Goal: Information Seeking & Learning: Check status

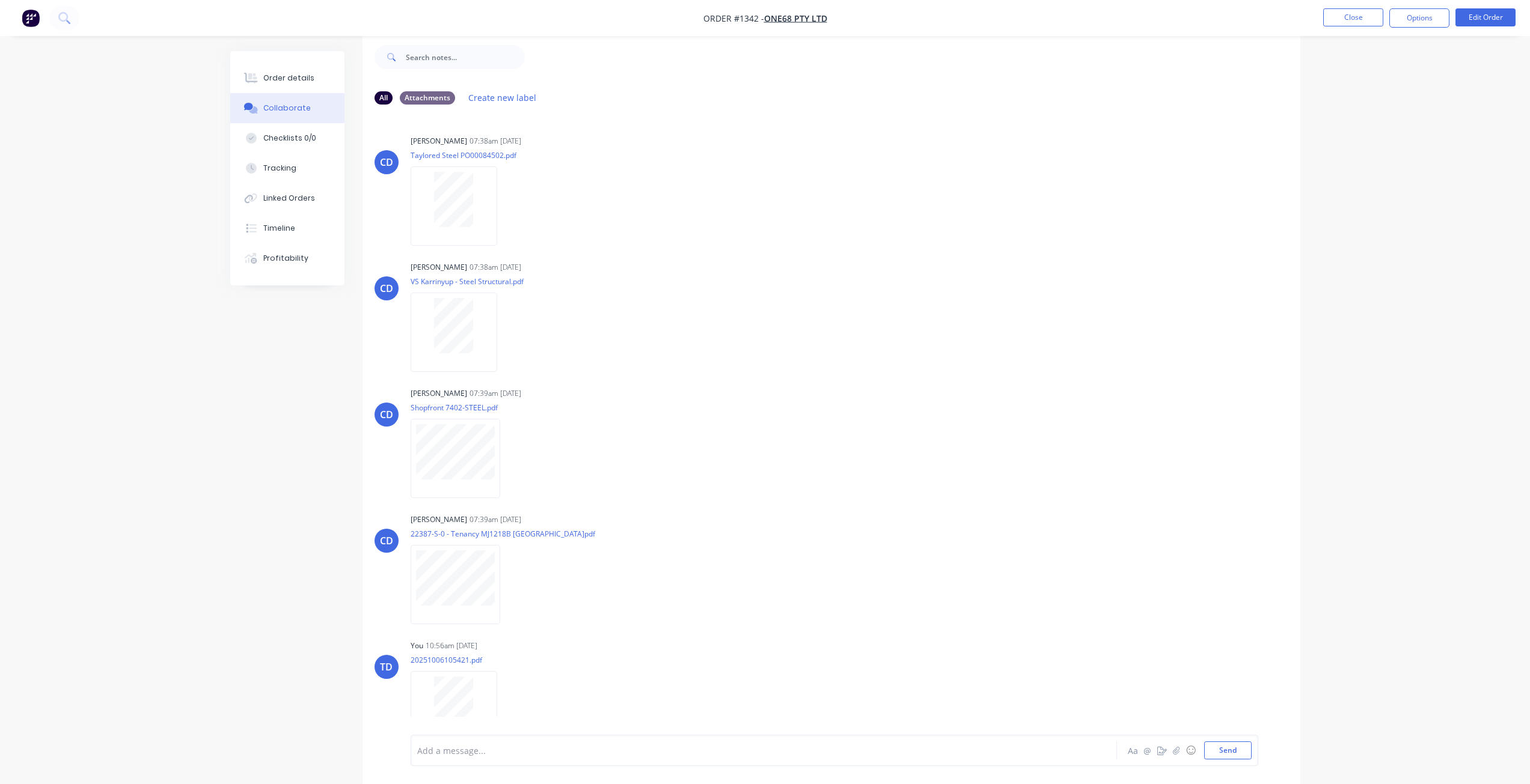
scroll to position [292, 0]
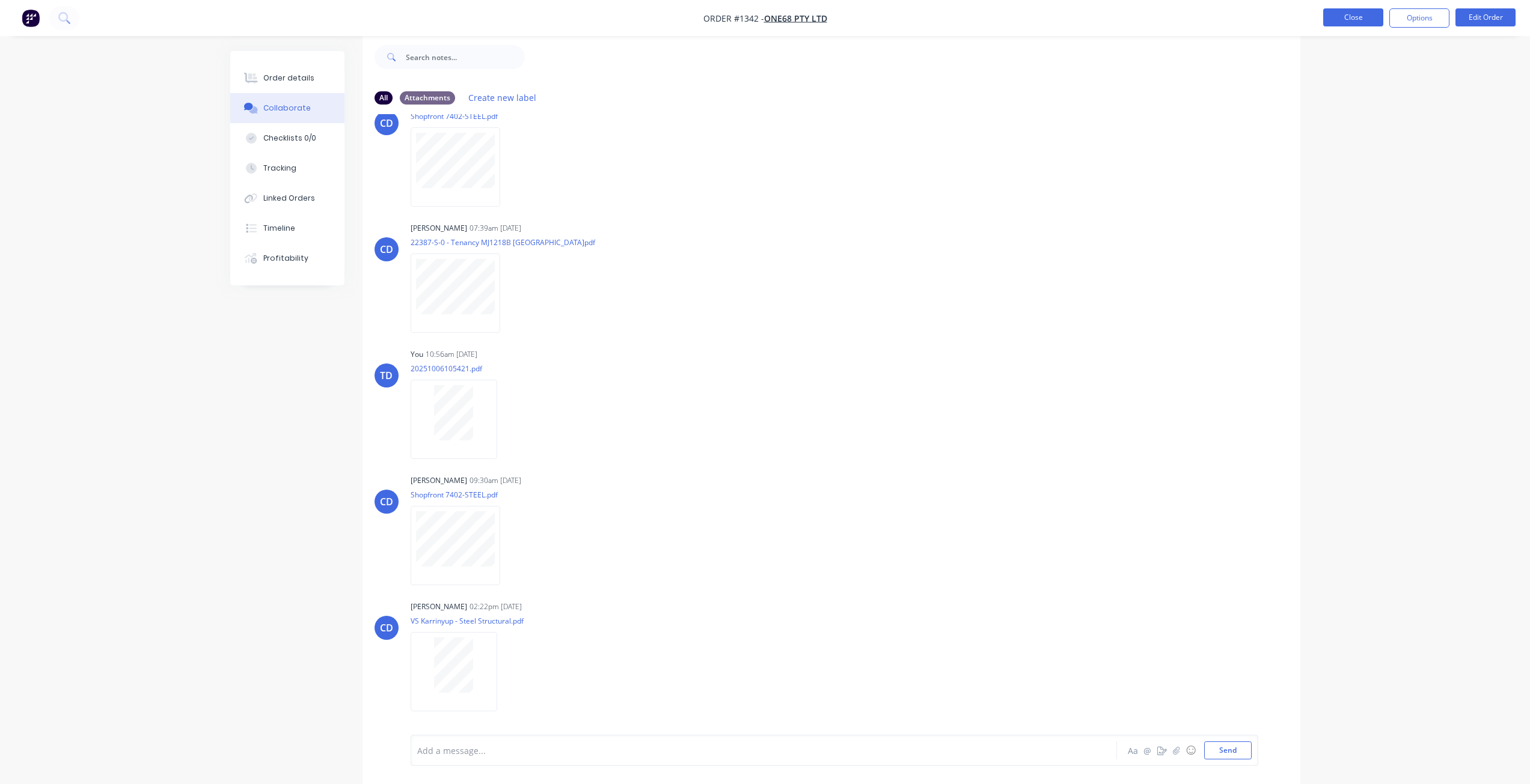
click at [1334, 22] on button "Close" at bounding box center [1353, 17] width 60 height 18
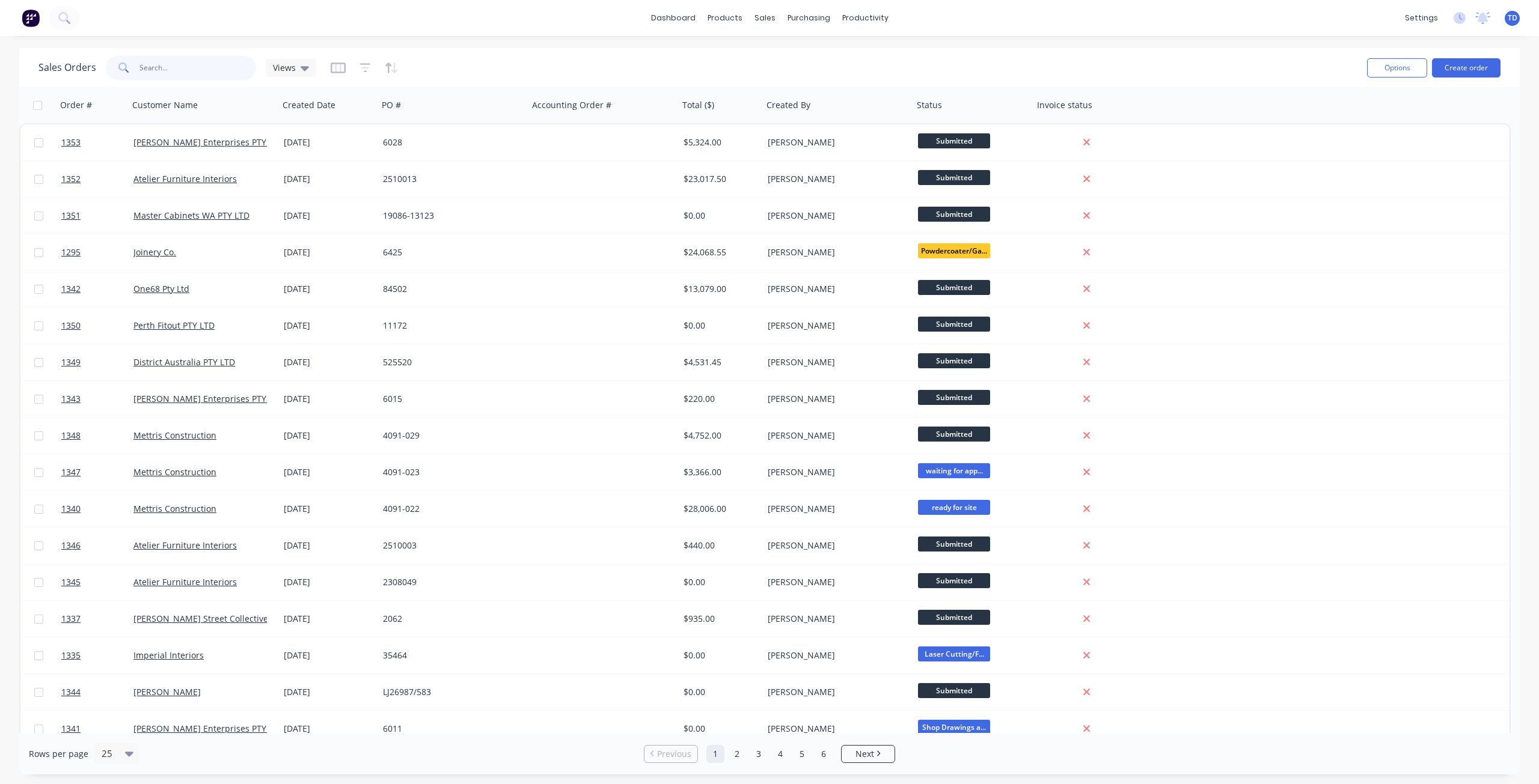
click at [196, 69] on input "text" at bounding box center [198, 68] width 118 height 24
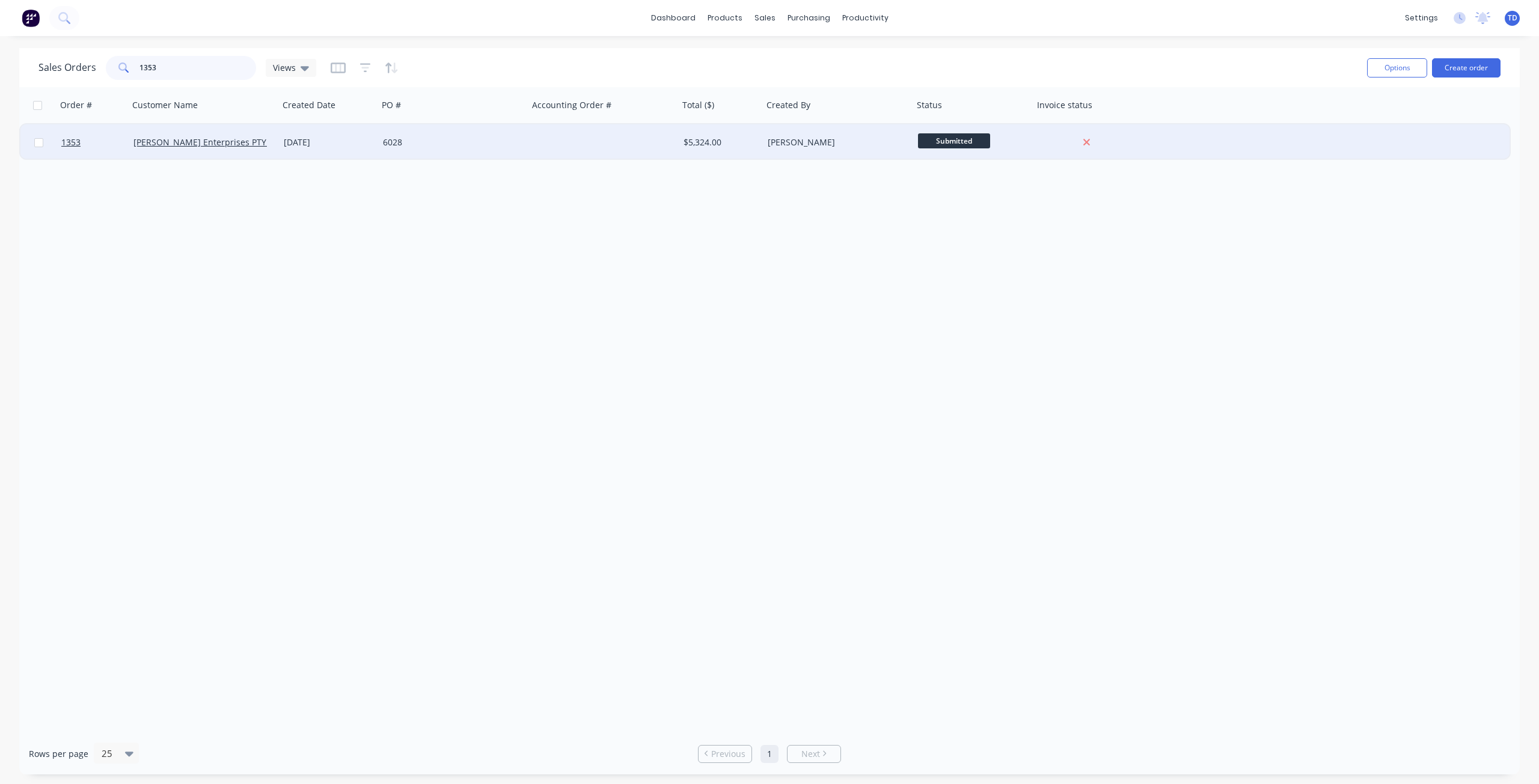
type input "1353"
click at [299, 150] on div "[DATE]" at bounding box center [328, 142] width 99 height 36
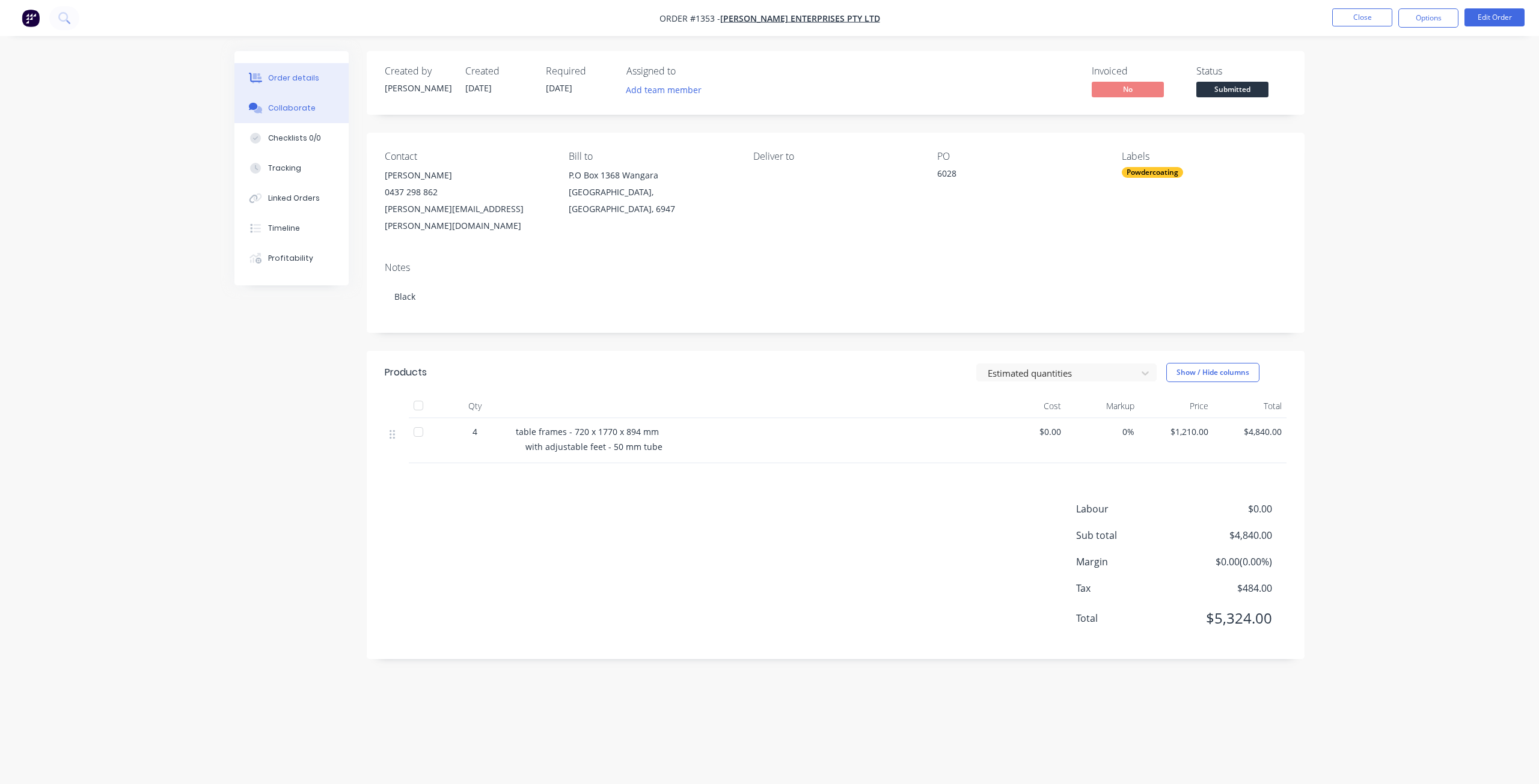
click at [290, 103] on div "Collaborate" at bounding box center [292, 108] width 48 height 11
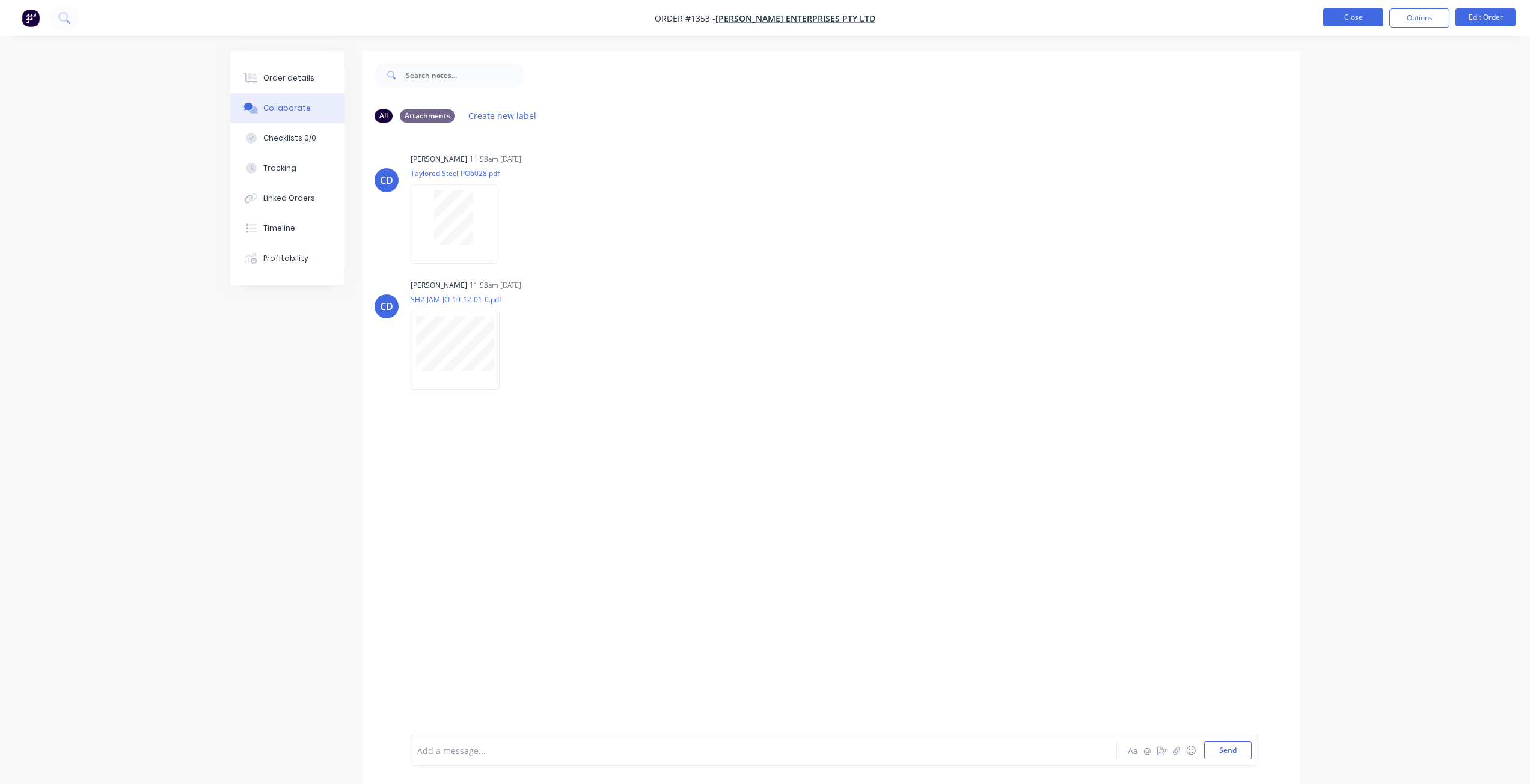
click at [1355, 14] on button "Close" at bounding box center [1353, 17] width 60 height 18
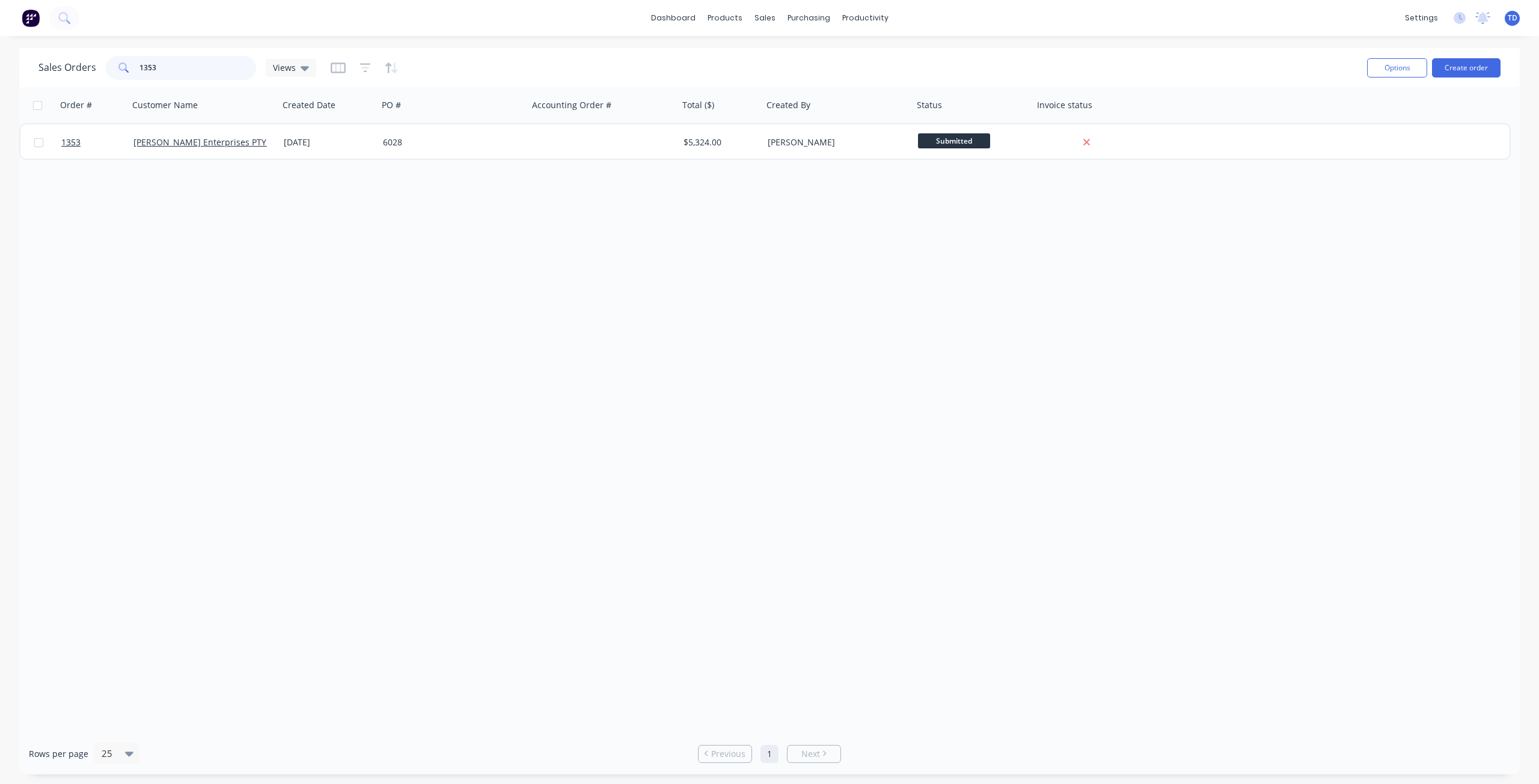
drag, startPoint x: 182, startPoint y: 68, endPoint x: 87, endPoint y: 66, distance: 95.0
click at [87, 66] on div "Sales Orders 1353 Views" at bounding box center [177, 68] width 278 height 24
type input "353"
drag, startPoint x: 180, startPoint y: 71, endPoint x: 64, endPoint y: 52, distance: 117.5
click at [64, 52] on div "Sales Orders 353 Views Options Create order" at bounding box center [770, 68] width 1500 height 39
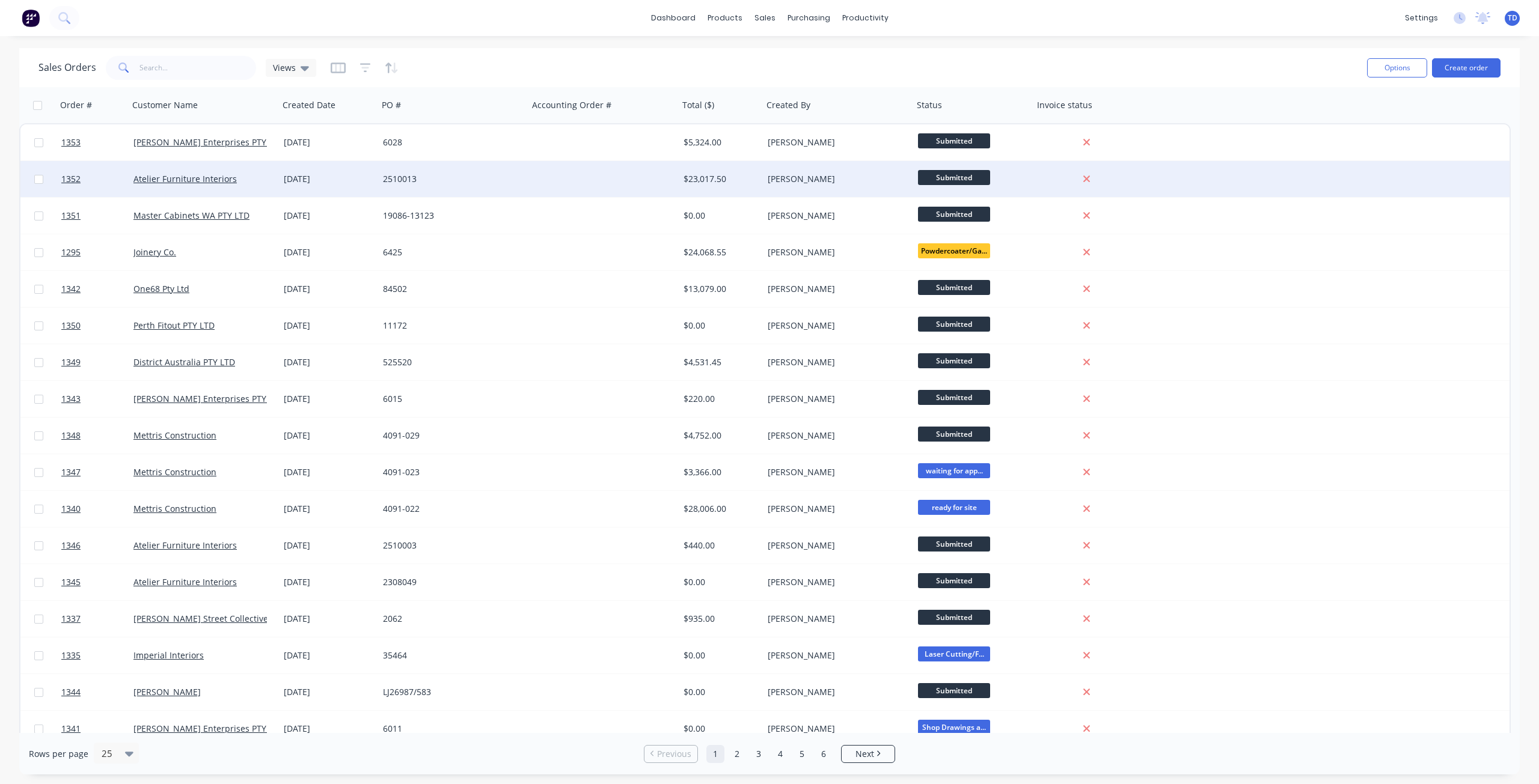
click at [339, 192] on div "[DATE]" at bounding box center [328, 179] width 99 height 36
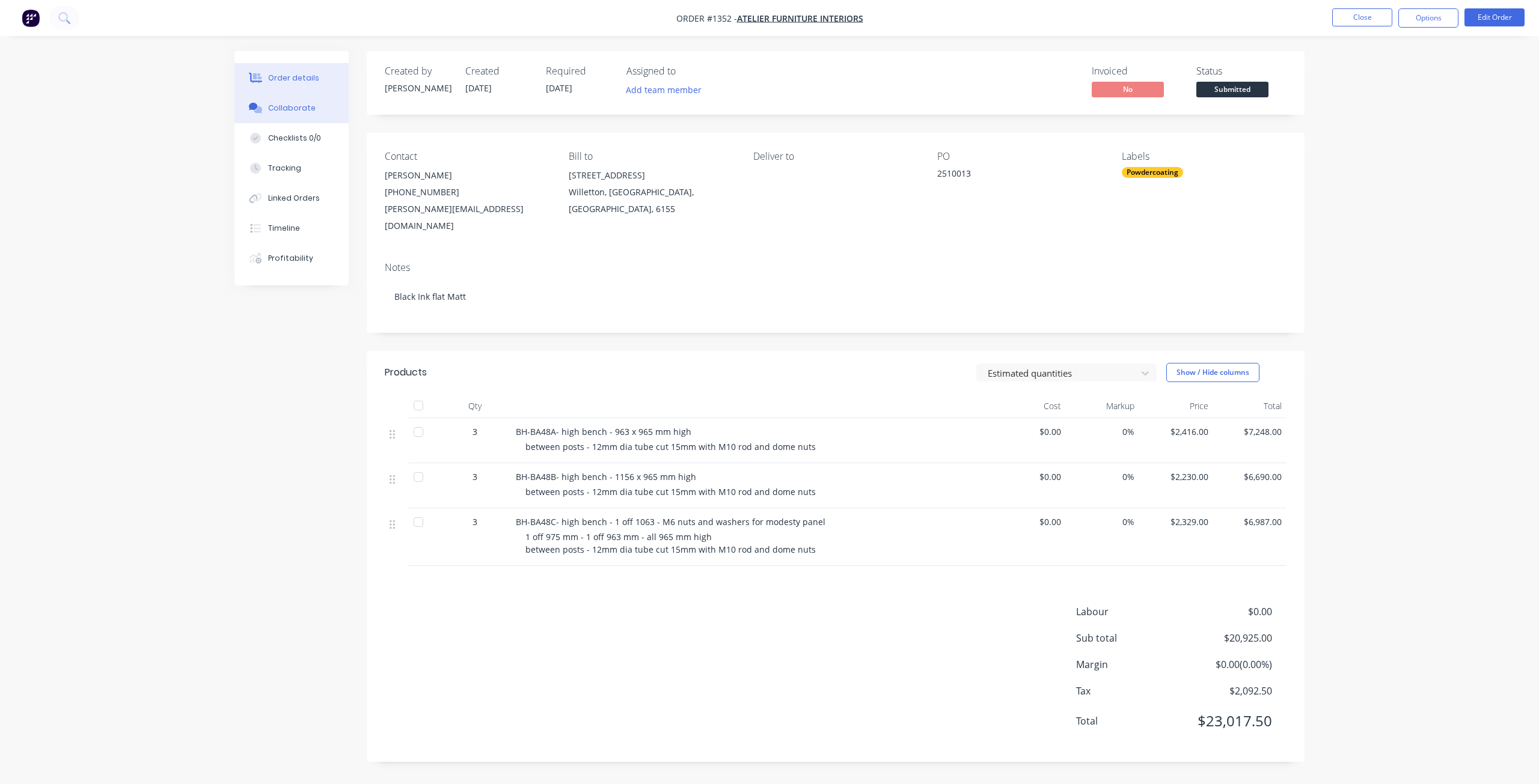
click at [288, 114] on button "Collaborate" at bounding box center [291, 108] width 114 height 30
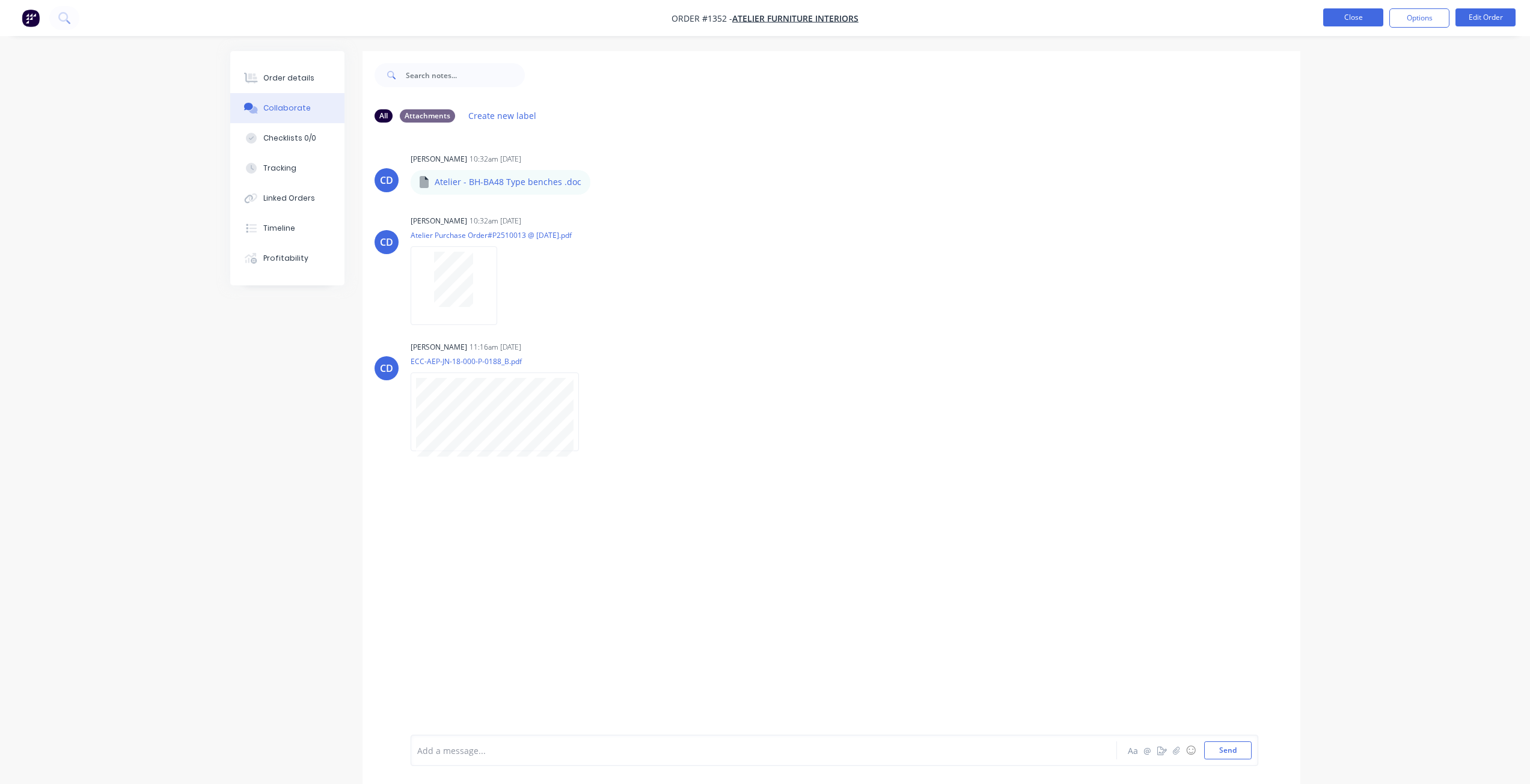
click at [1349, 16] on button "Close" at bounding box center [1353, 17] width 60 height 18
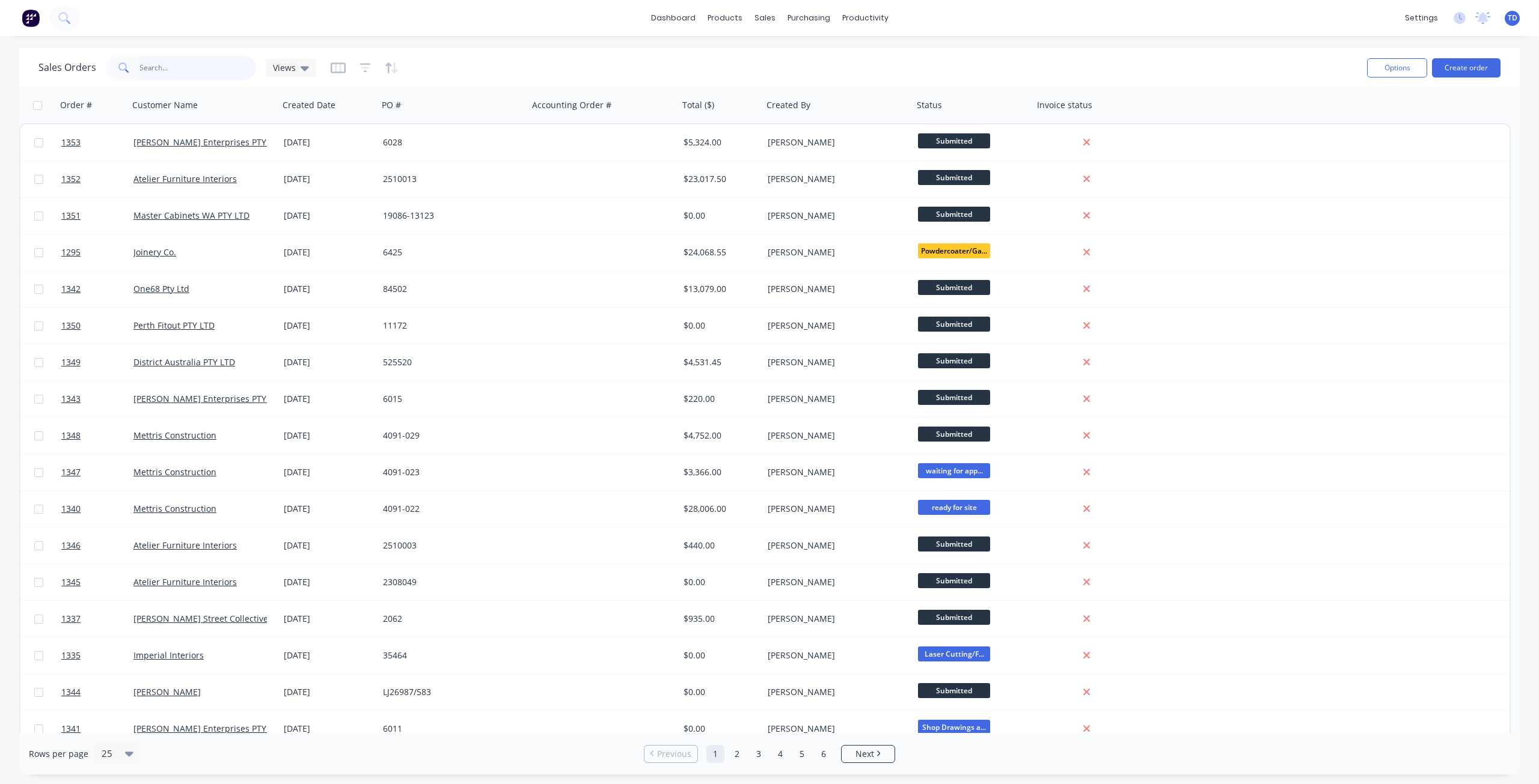
click at [173, 68] on input "text" at bounding box center [198, 68] width 118 height 24
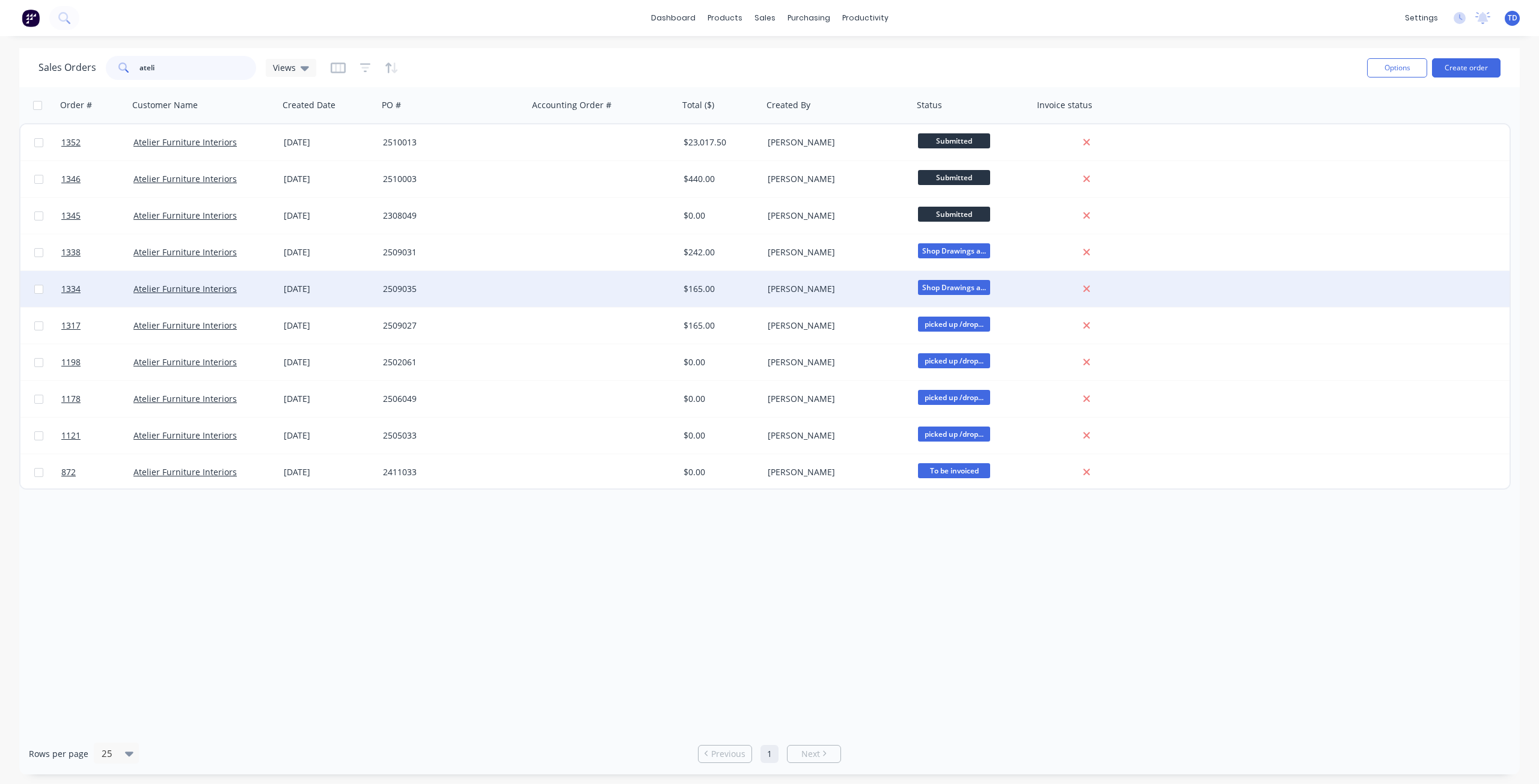
type input "ateli"
click at [630, 292] on div at bounding box center [604, 289] width 150 height 36
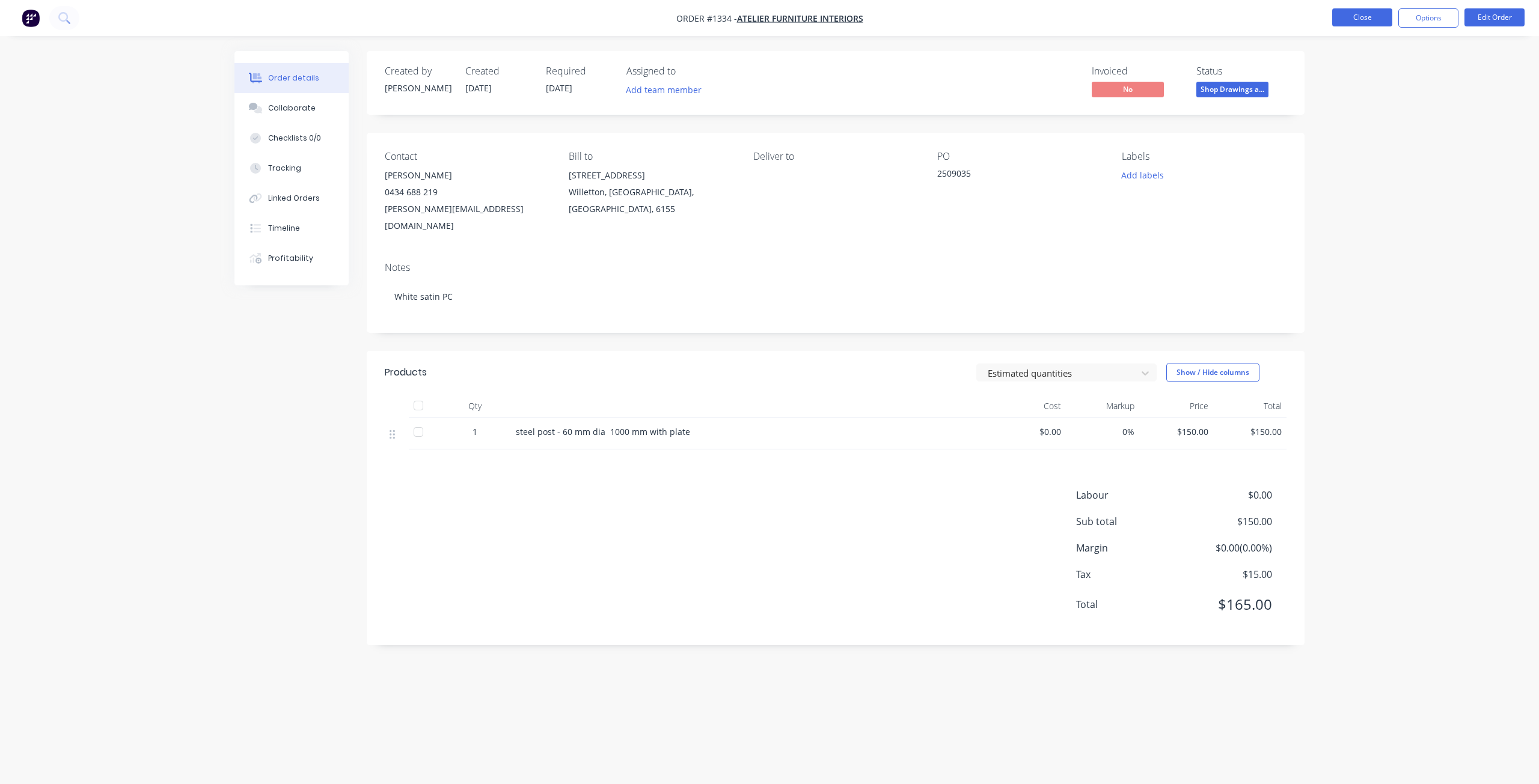
click at [1372, 19] on button "Close" at bounding box center [1362, 17] width 60 height 18
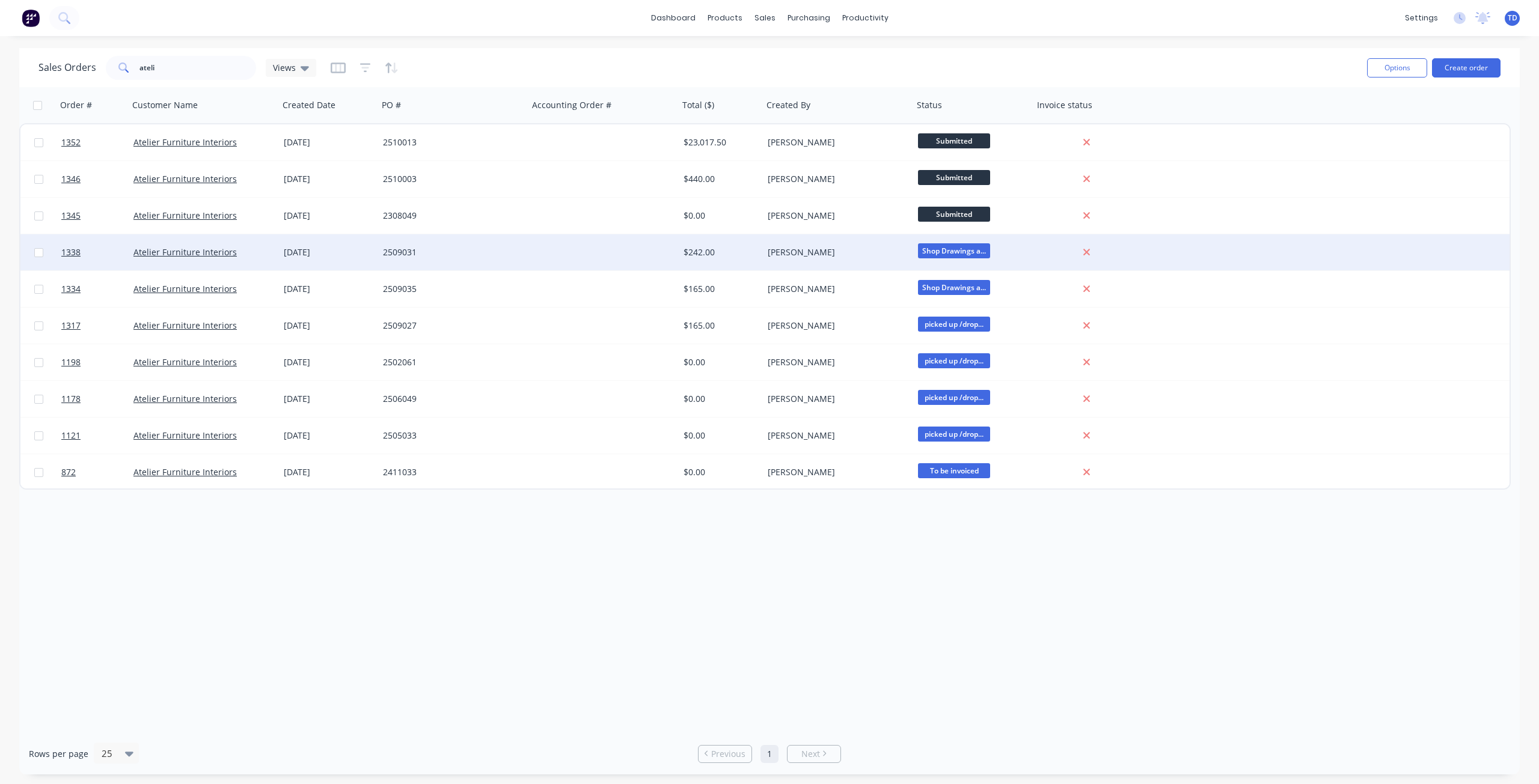
click at [514, 269] on div "2509031" at bounding box center [453, 252] width 150 height 36
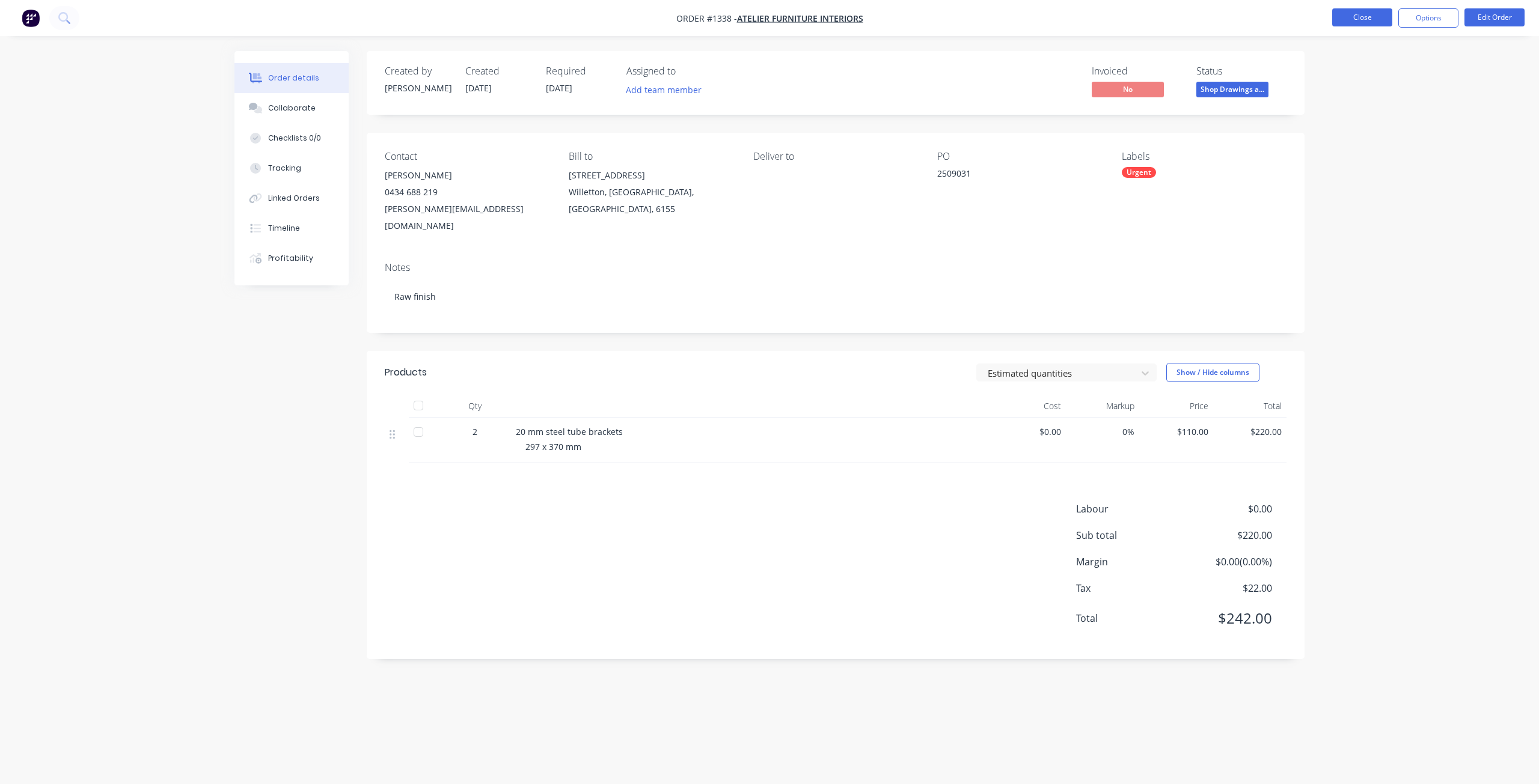
click at [1358, 17] on button "Close" at bounding box center [1362, 17] width 60 height 18
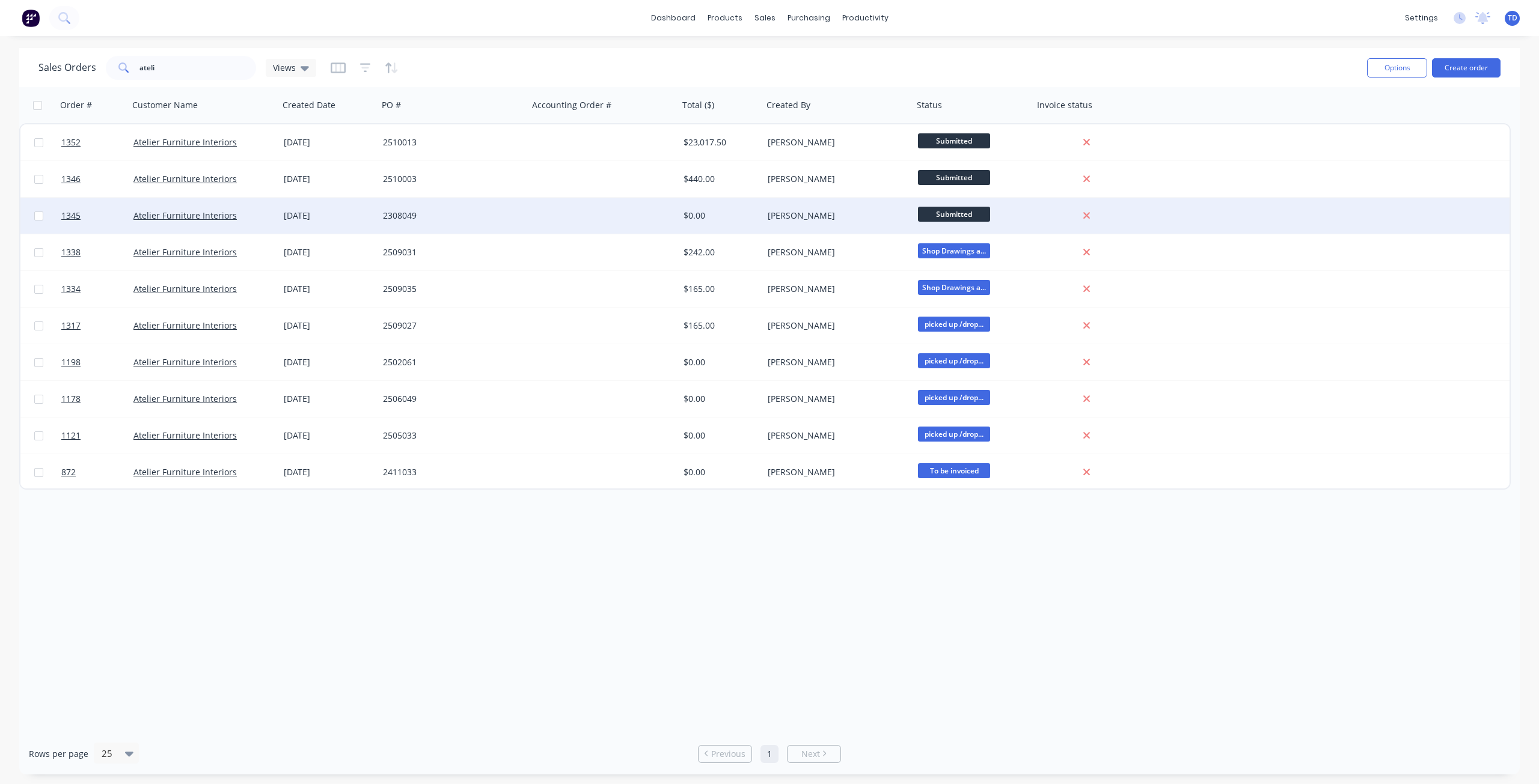
click at [415, 224] on div "2308049" at bounding box center [453, 216] width 150 height 36
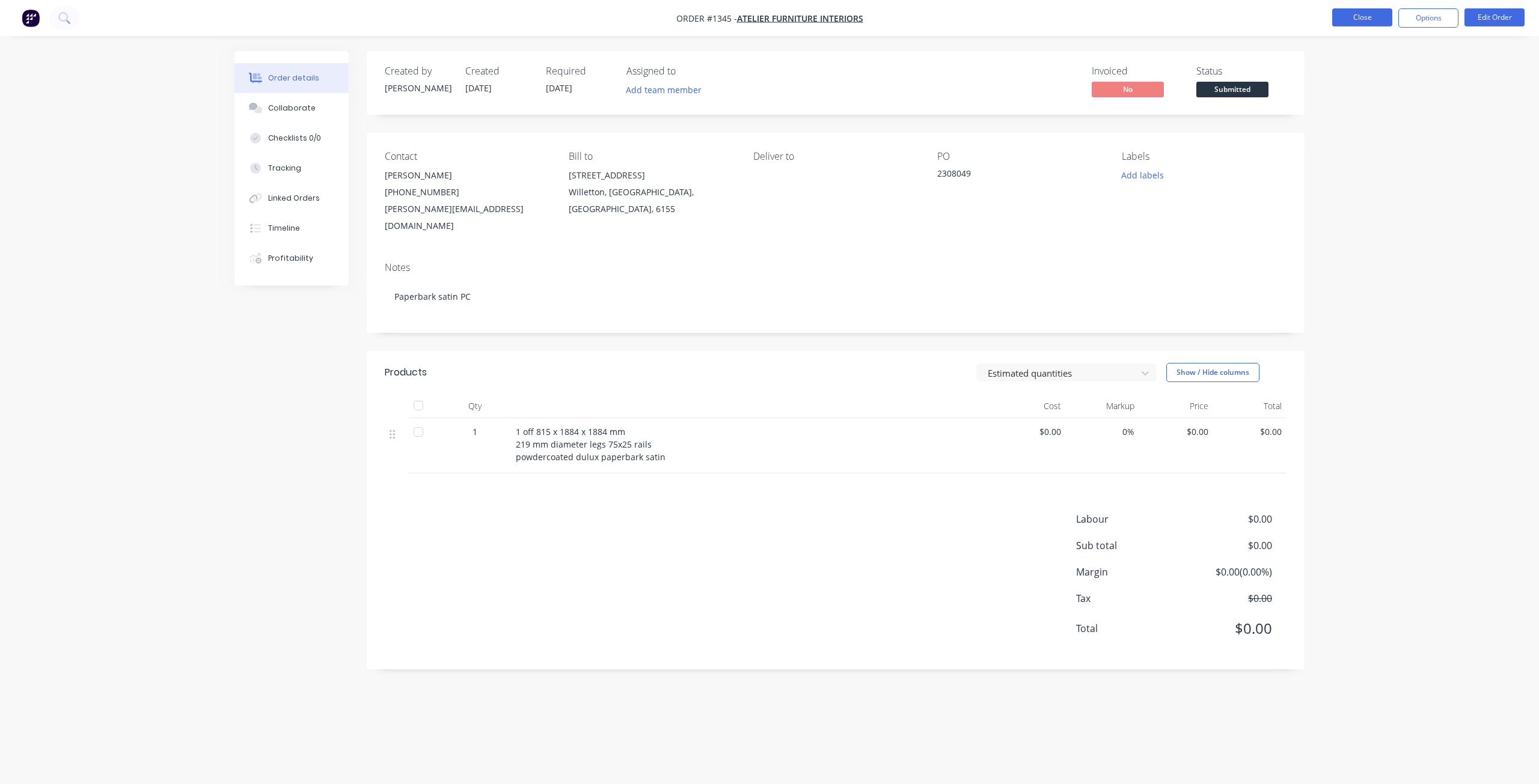
click at [1351, 23] on button "Close" at bounding box center [1362, 17] width 60 height 18
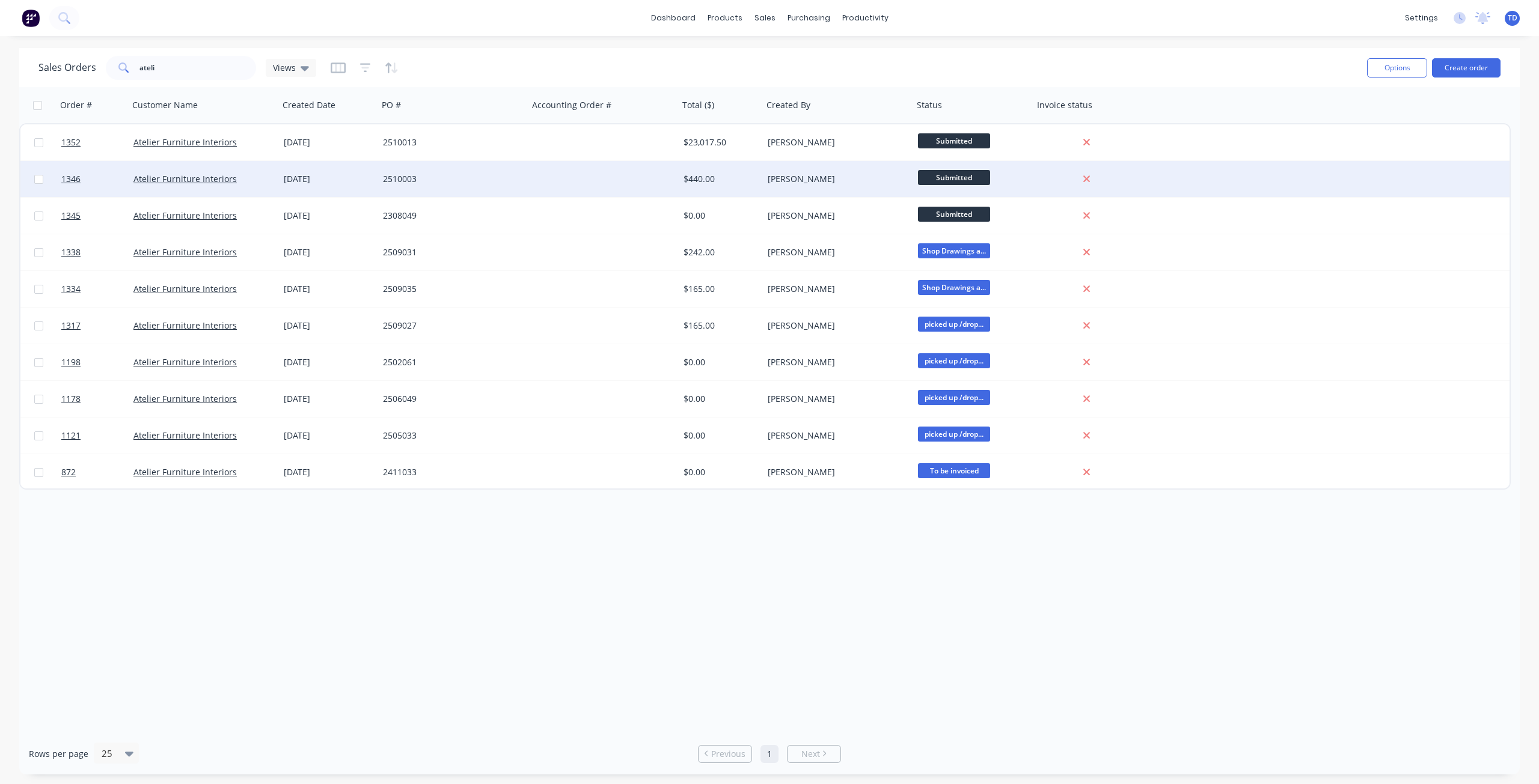
click at [474, 173] on div "2510003" at bounding box center [449, 179] width 133 height 12
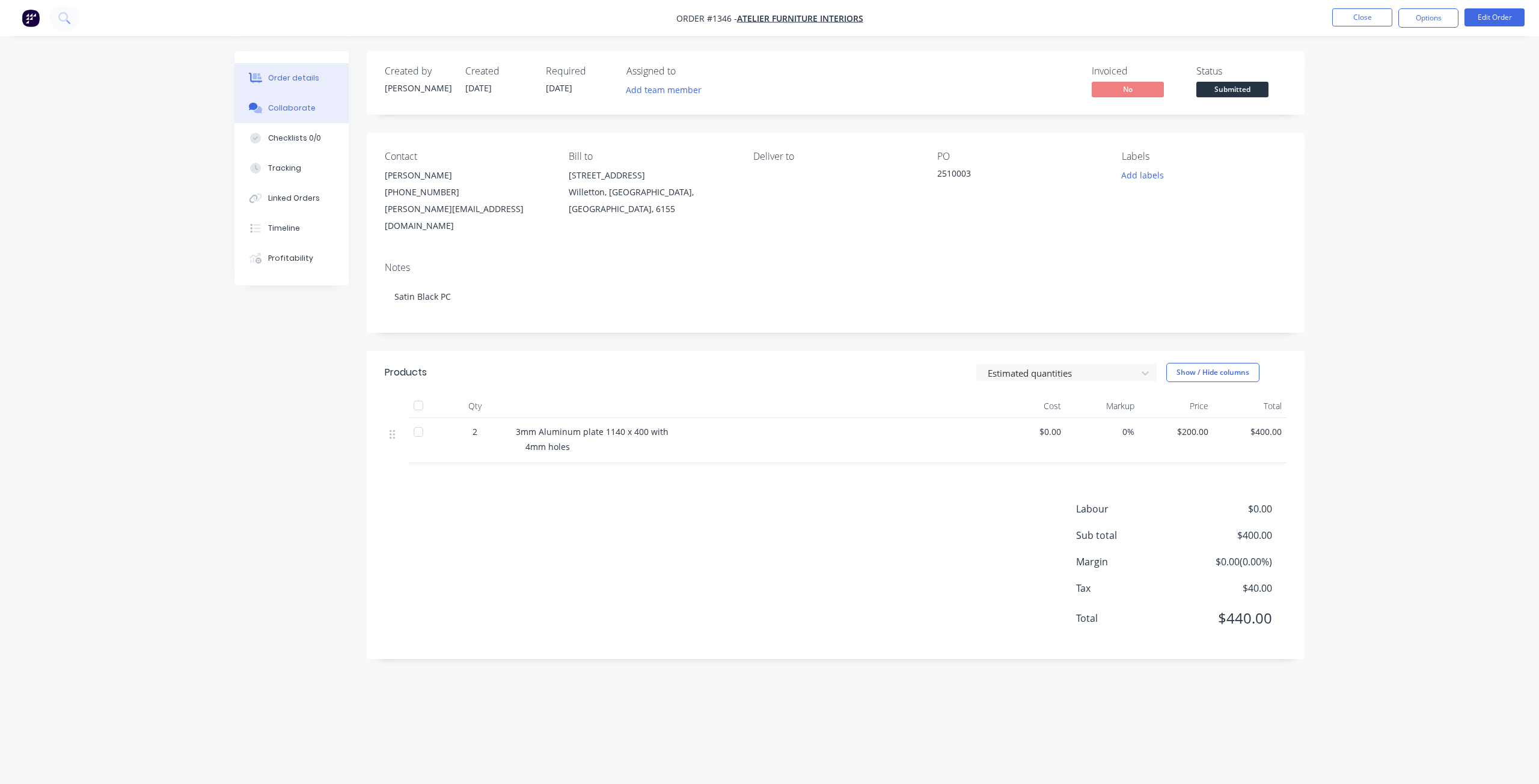
click at [285, 105] on div "Collaborate" at bounding box center [292, 108] width 48 height 11
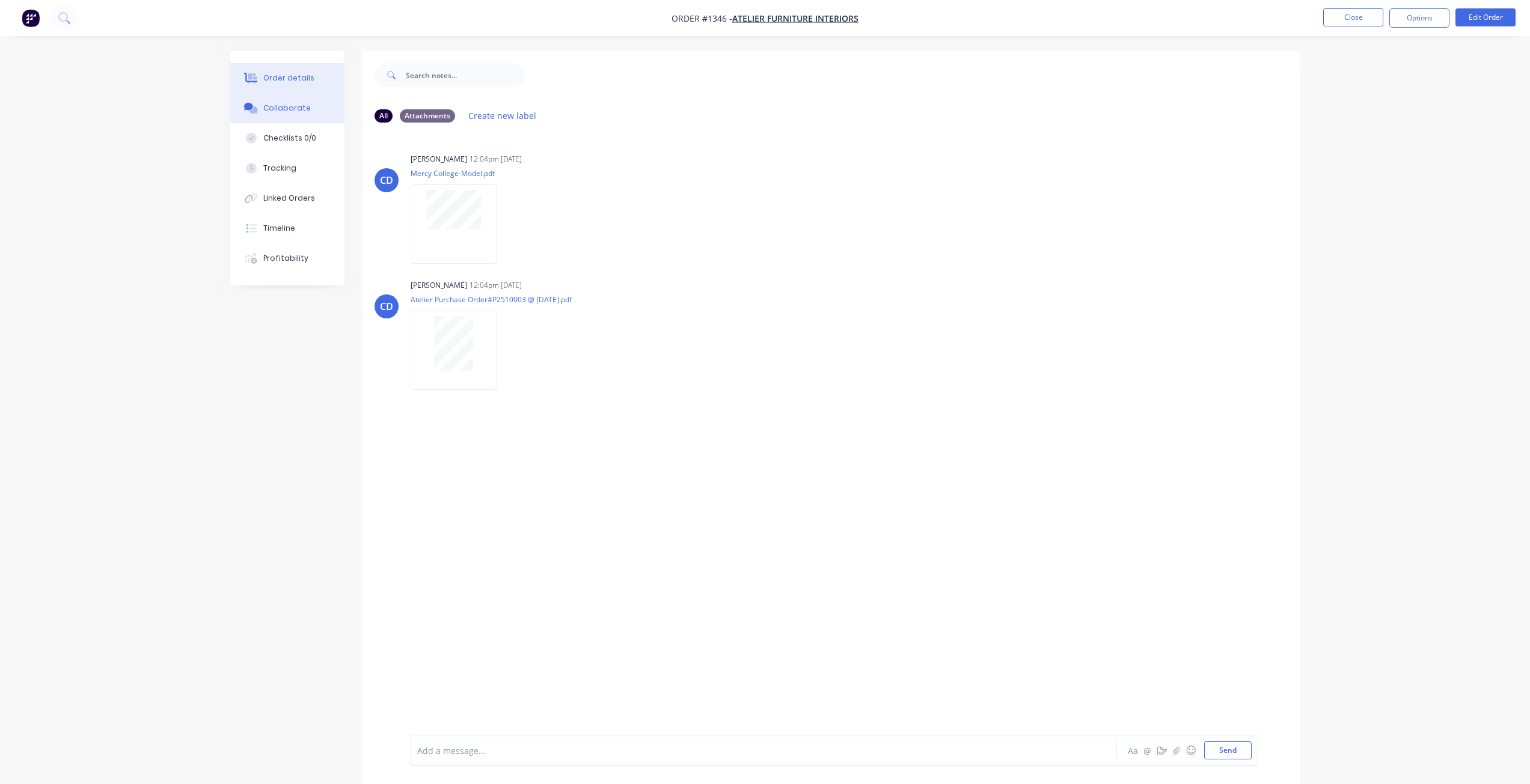
click at [287, 77] on div "Order details" at bounding box center [289, 78] width 51 height 11
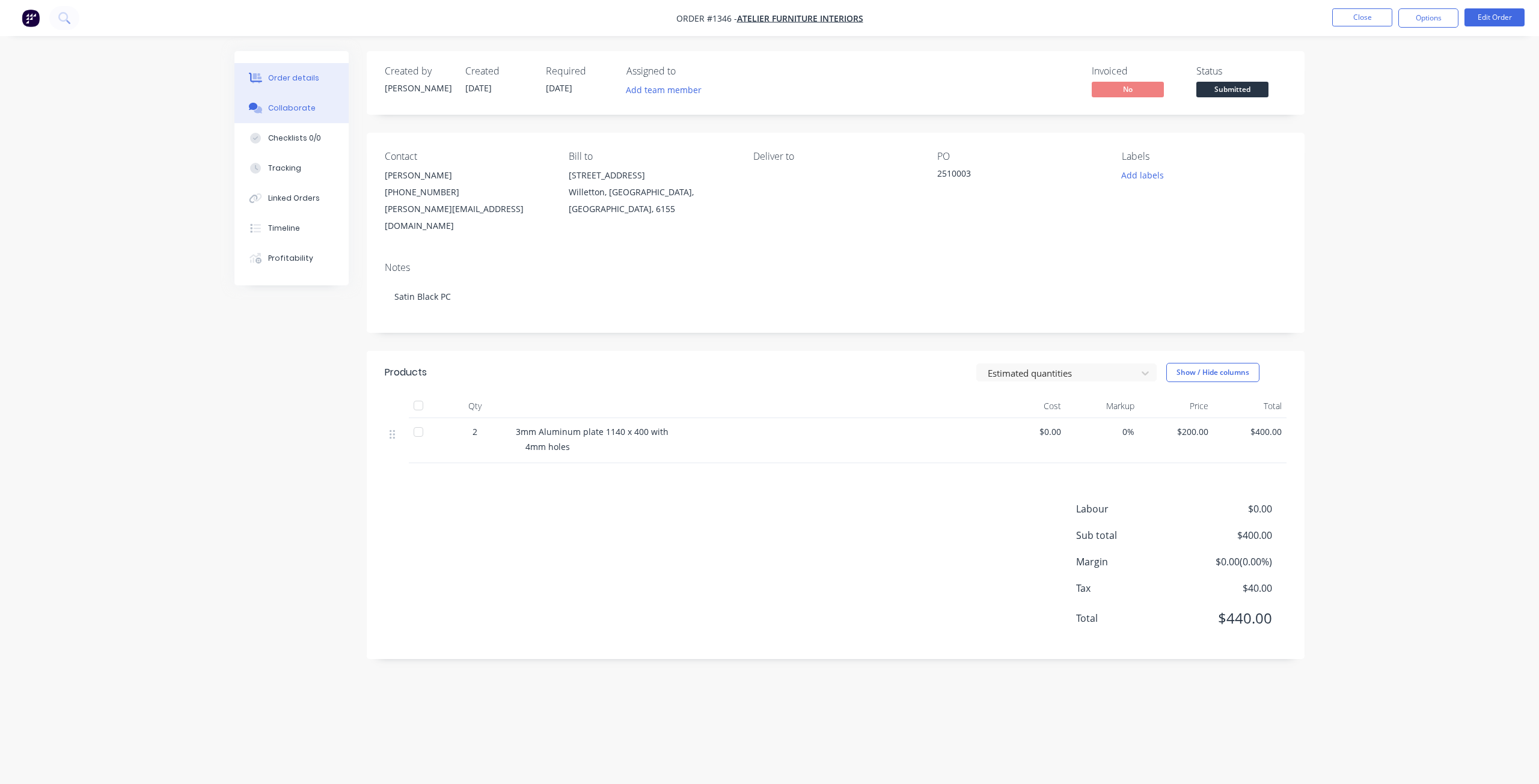
drag, startPoint x: 276, startPoint y: 102, endPoint x: 281, endPoint y: 107, distance: 7.1
click at [276, 102] on button "Collaborate" at bounding box center [291, 108] width 114 height 30
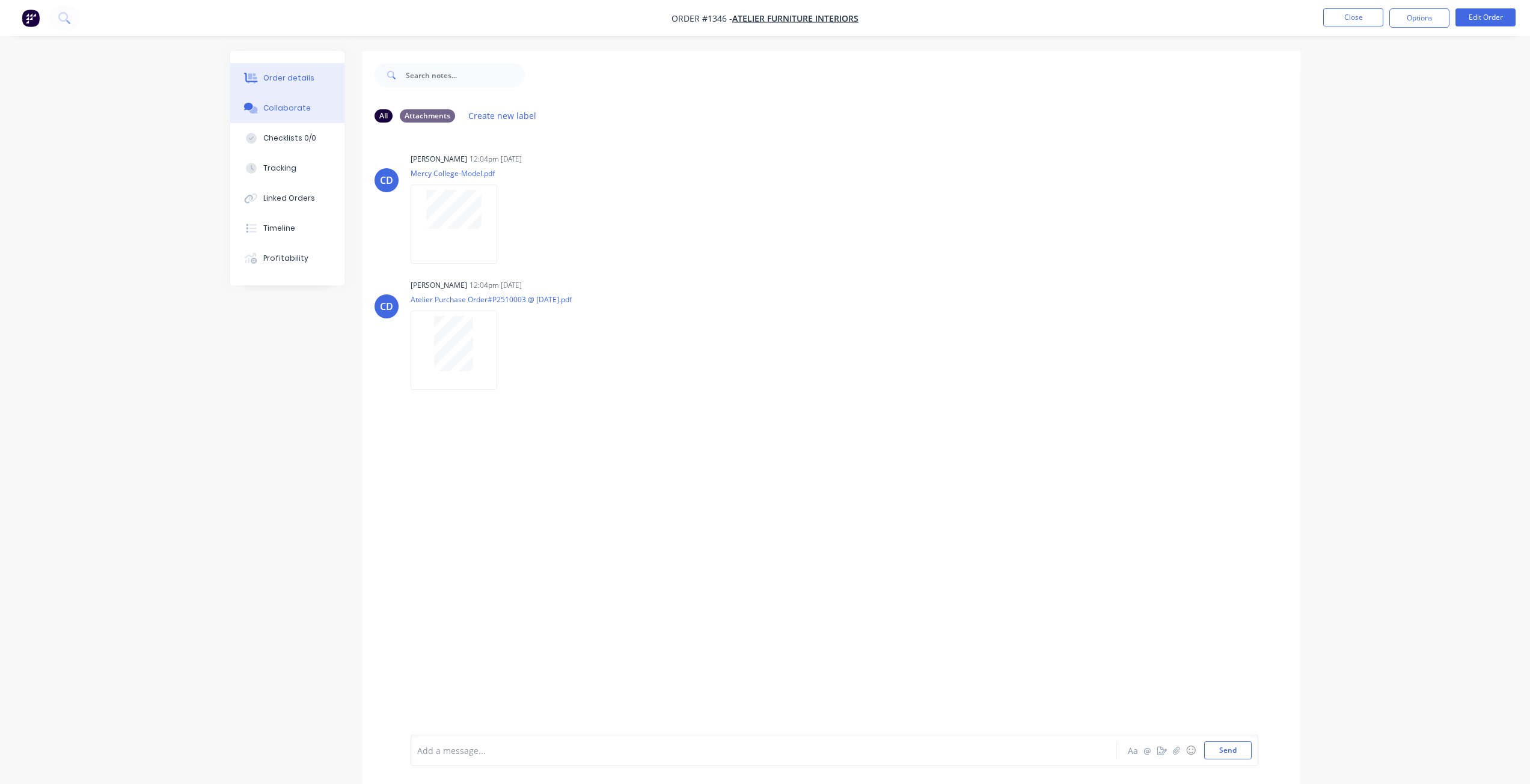
click at [274, 75] on div "Order details" at bounding box center [289, 78] width 51 height 11
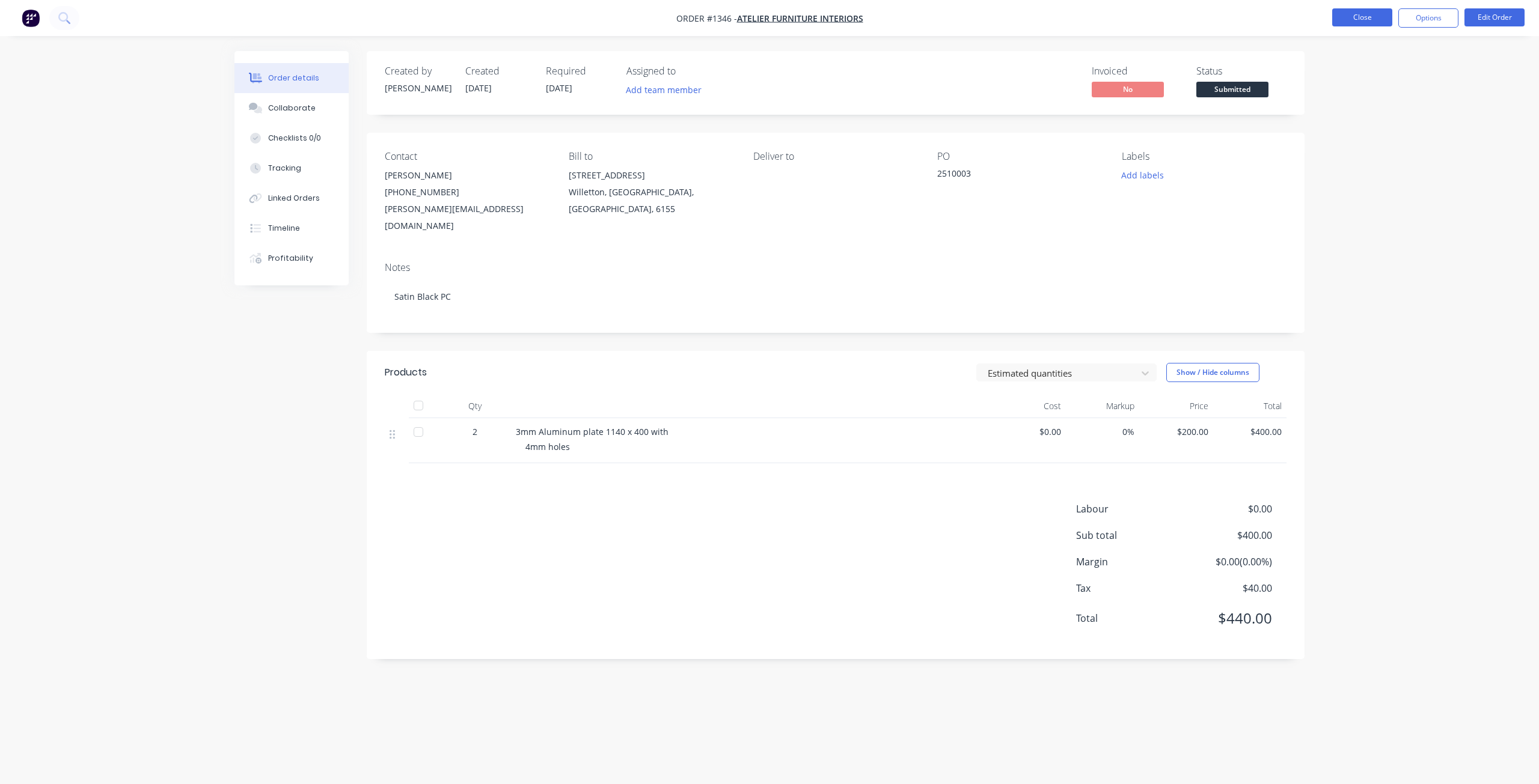
click at [1369, 17] on button "Close" at bounding box center [1362, 17] width 60 height 18
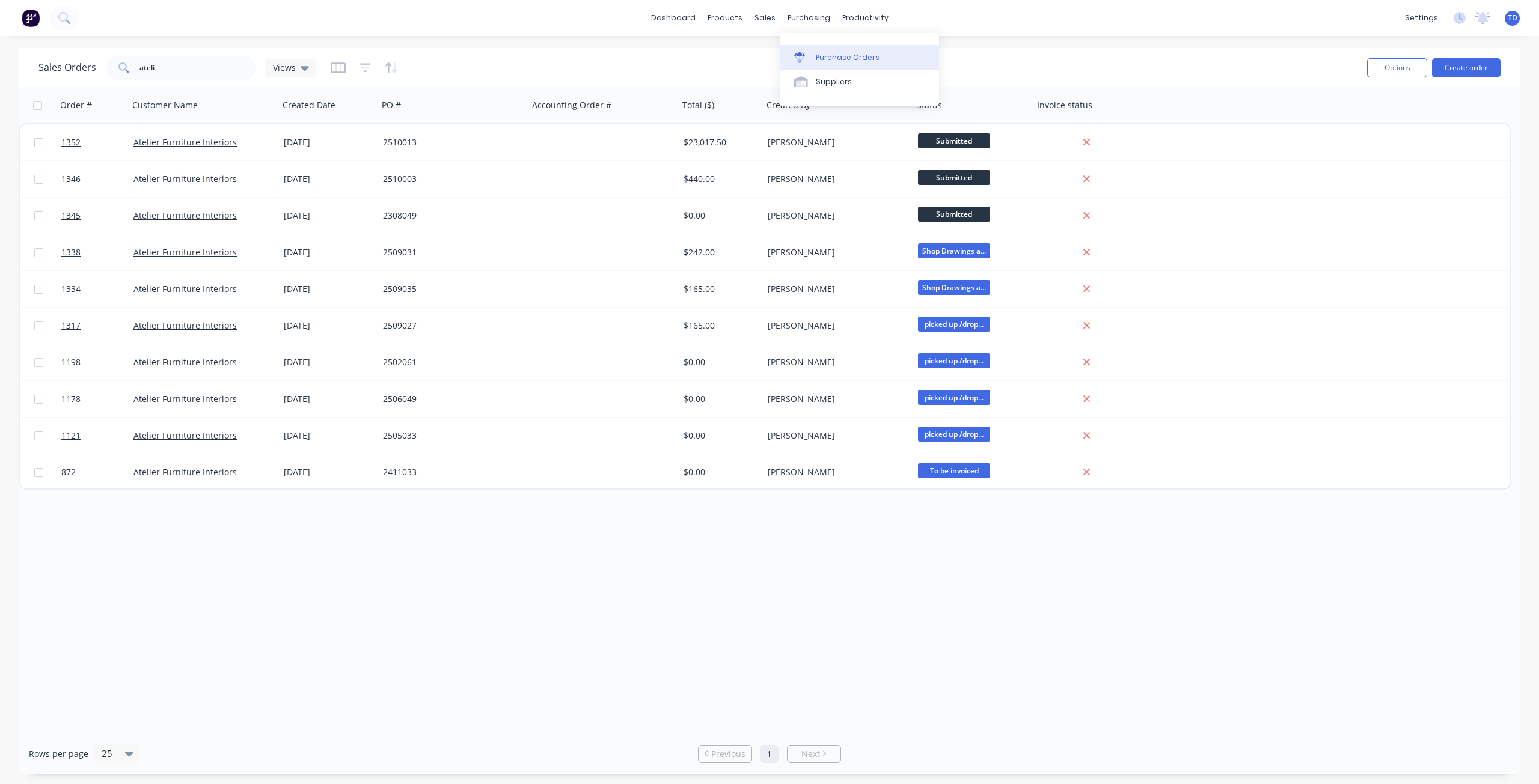
click at [810, 56] on div at bounding box center [803, 57] width 18 height 11
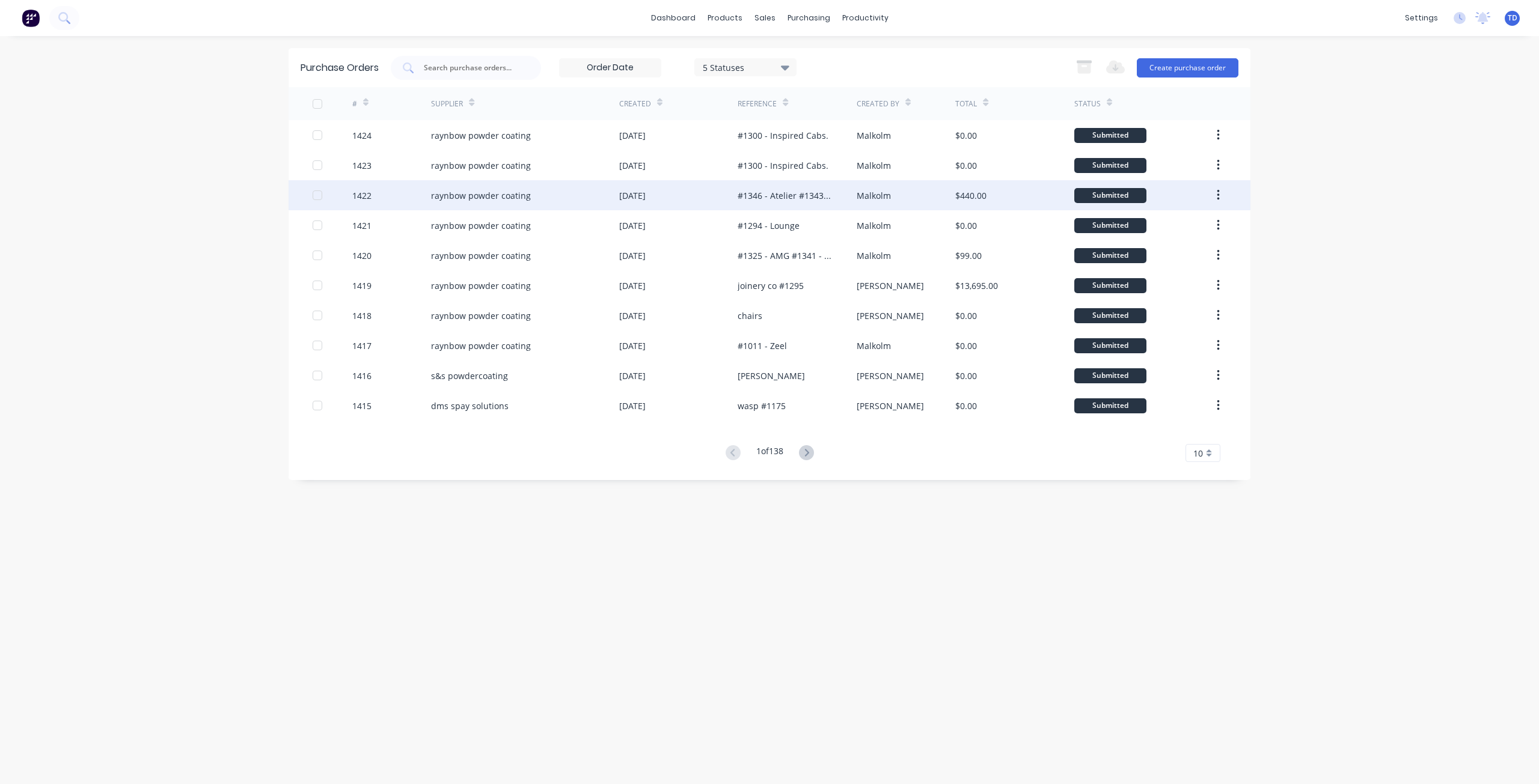
click at [697, 197] on div "[DATE]" at bounding box center [678, 195] width 118 height 30
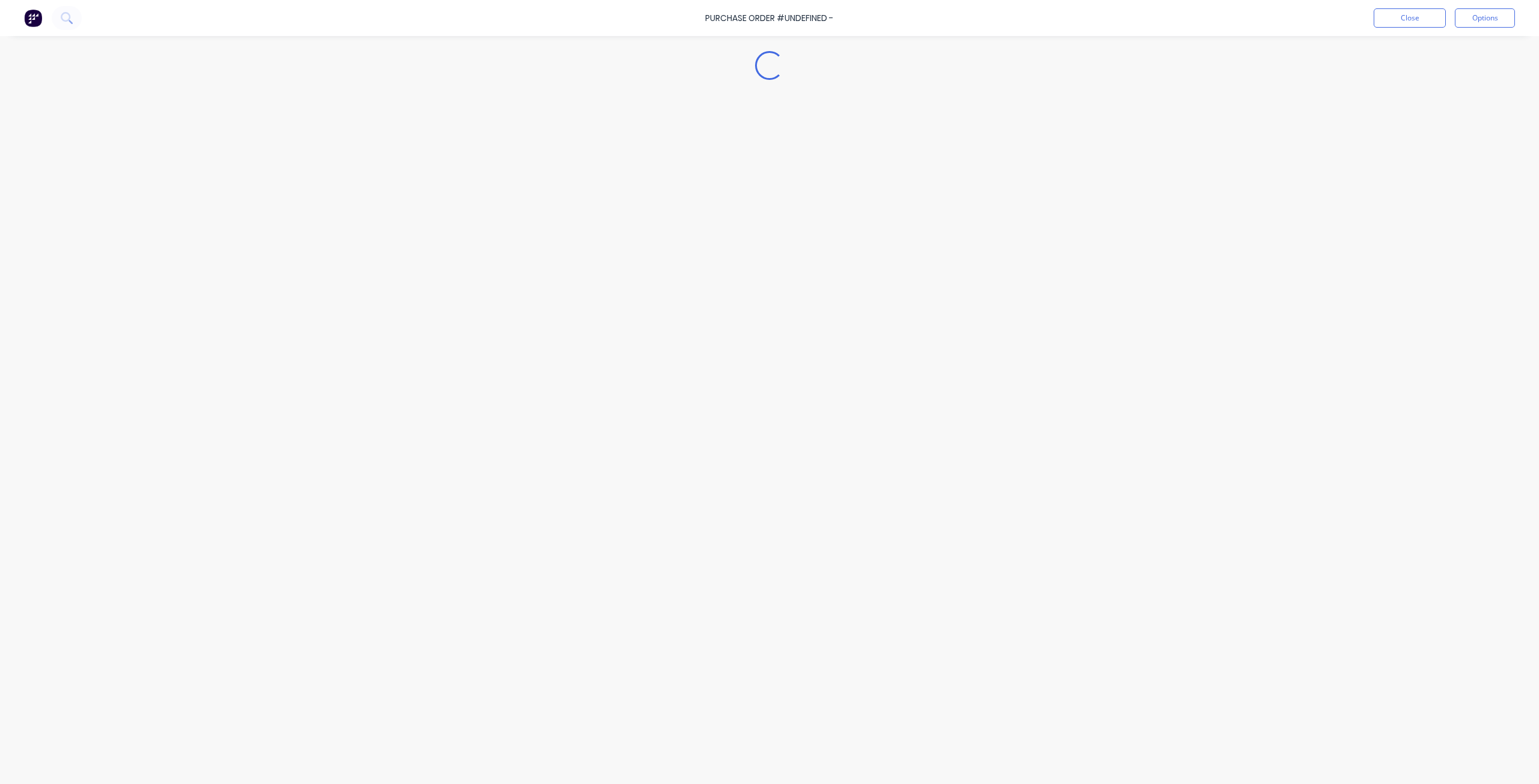
type textarea "x"
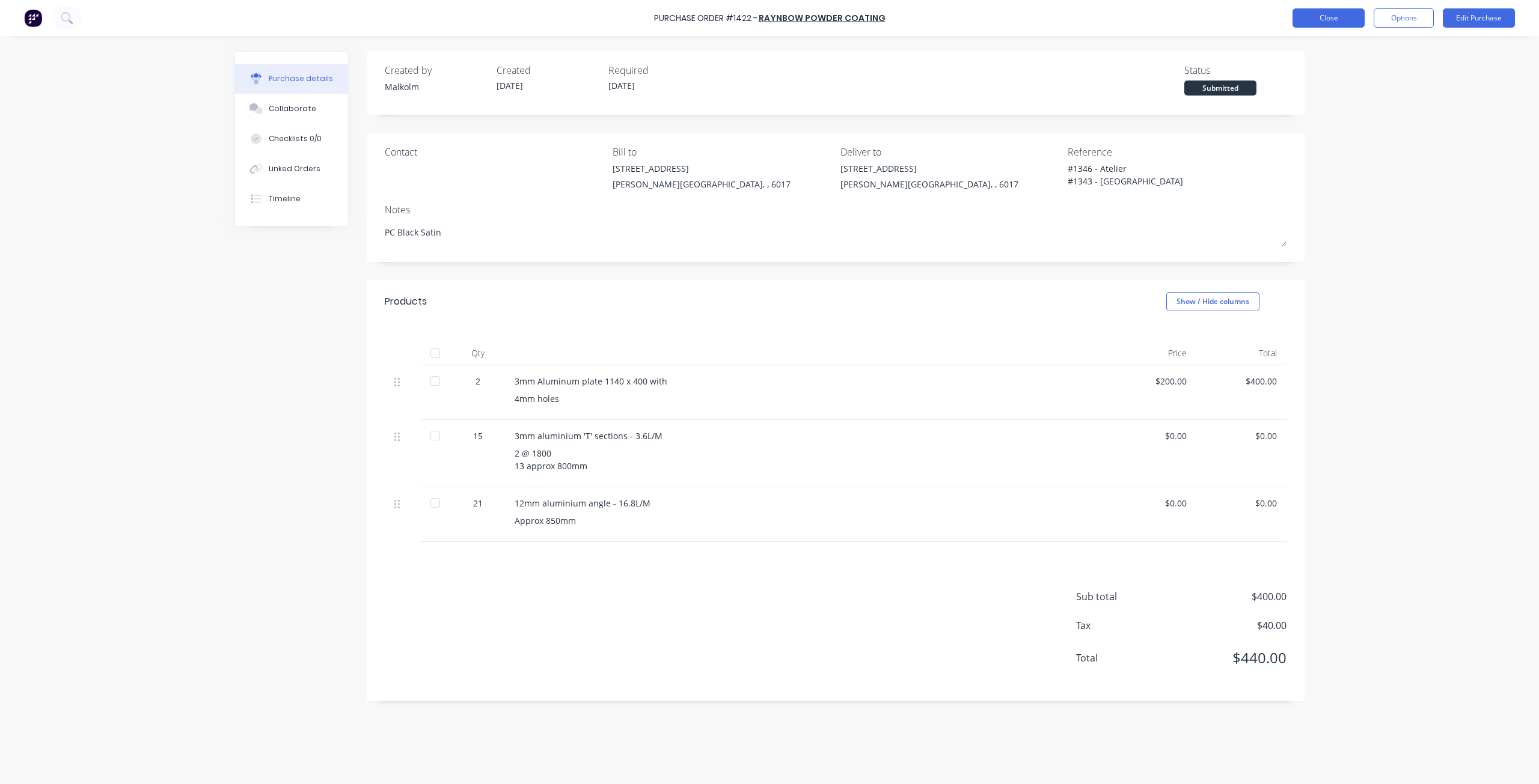
click at [1328, 14] on button "Close" at bounding box center [1328, 18] width 72 height 19
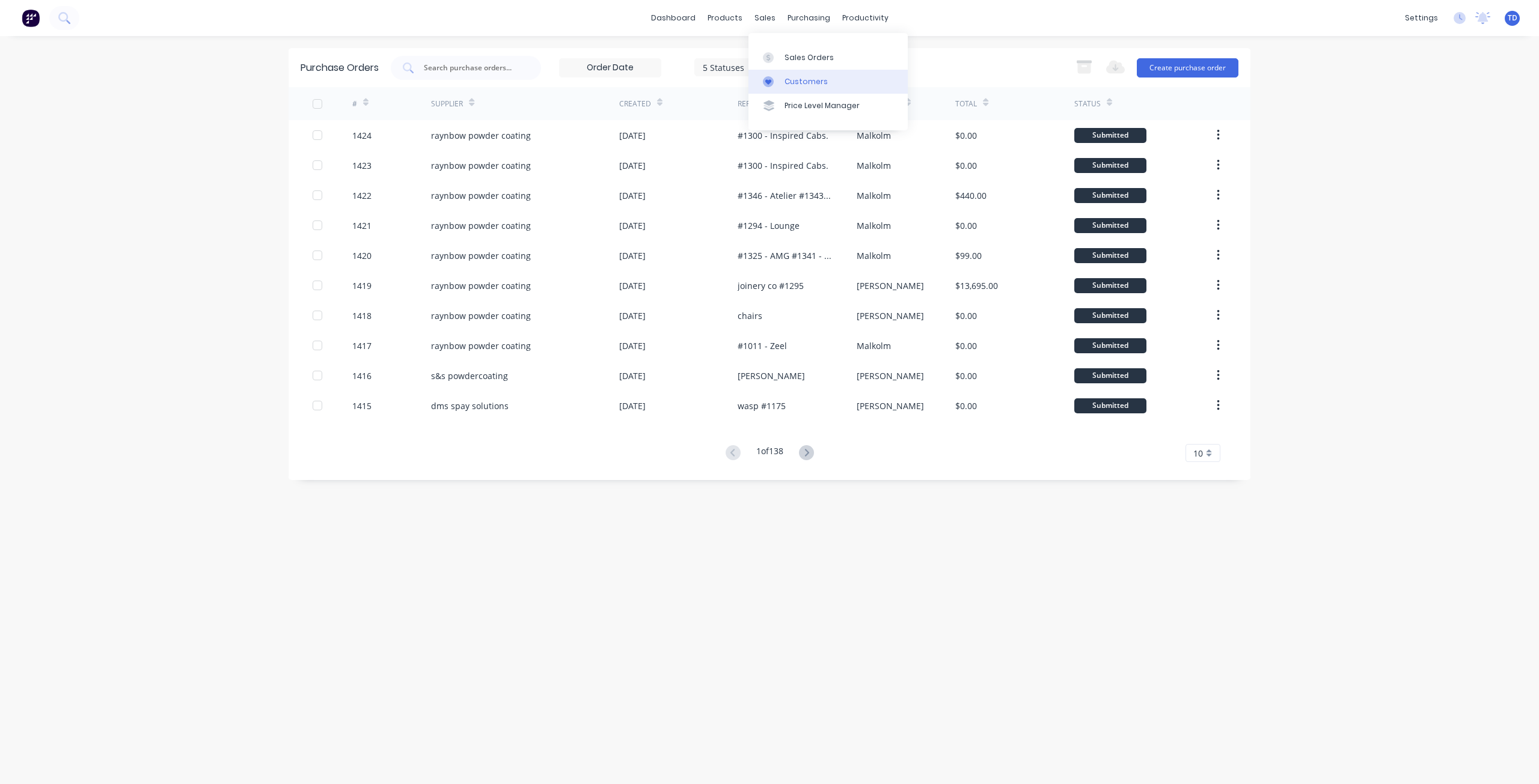
click at [781, 80] on link "Customers" at bounding box center [828, 82] width 159 height 24
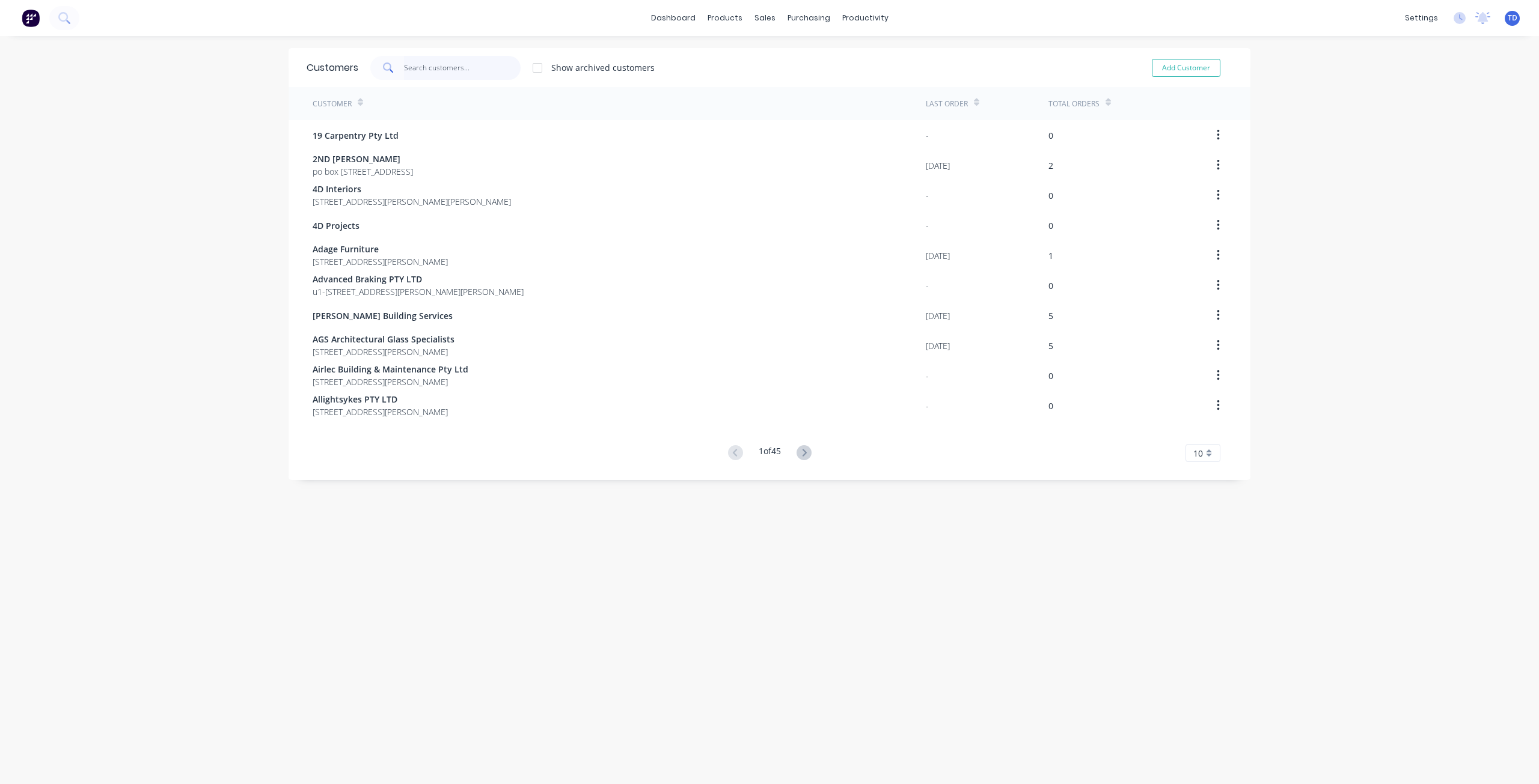
click at [435, 57] on input "text" at bounding box center [463, 68] width 118 height 24
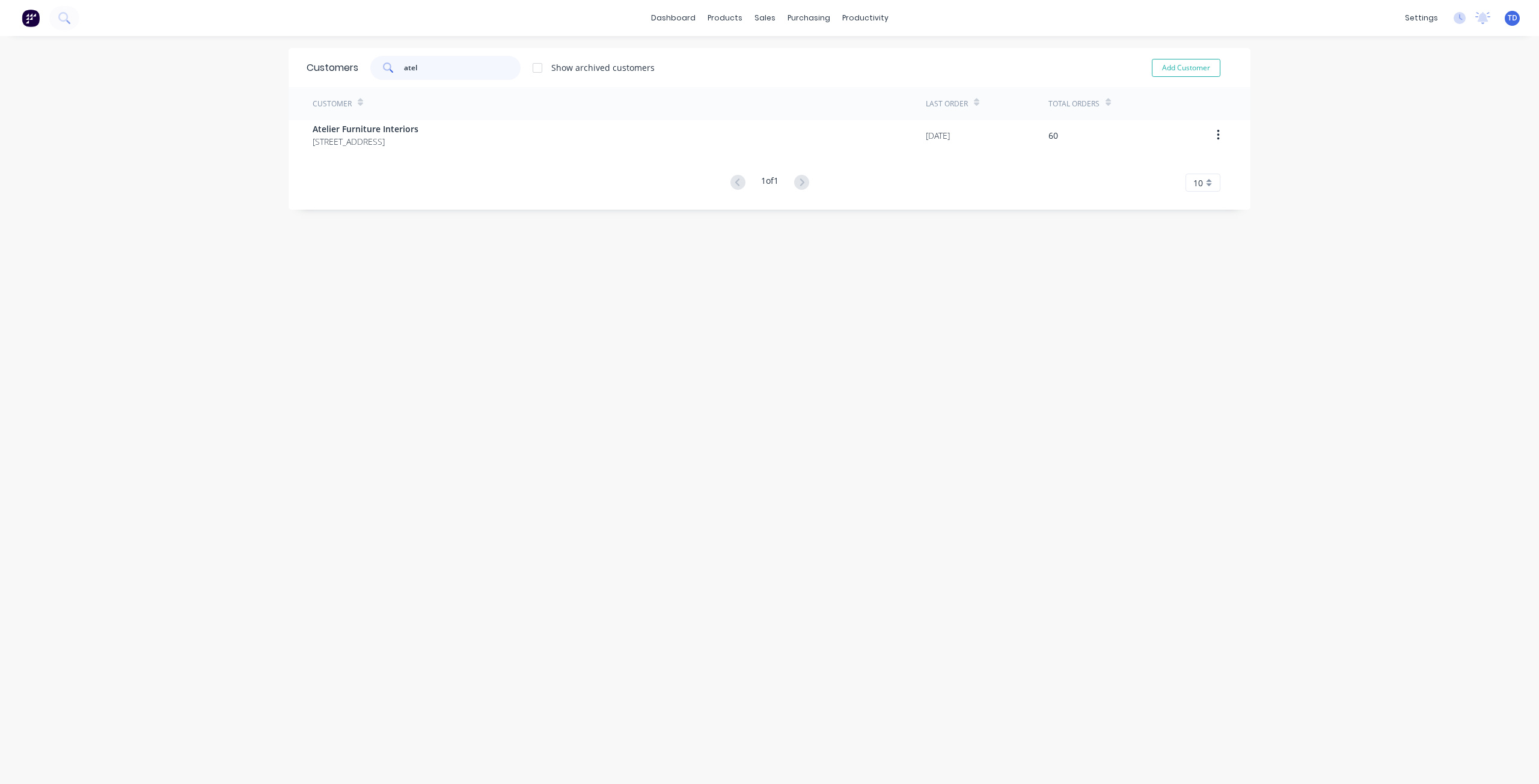
type input "atel"
drag, startPoint x: 871, startPoint y: 58, endPoint x: 852, endPoint y: 62, distance: 19.4
click at [868, 59] on div "Workflow" at bounding box center [882, 57] width 36 height 11
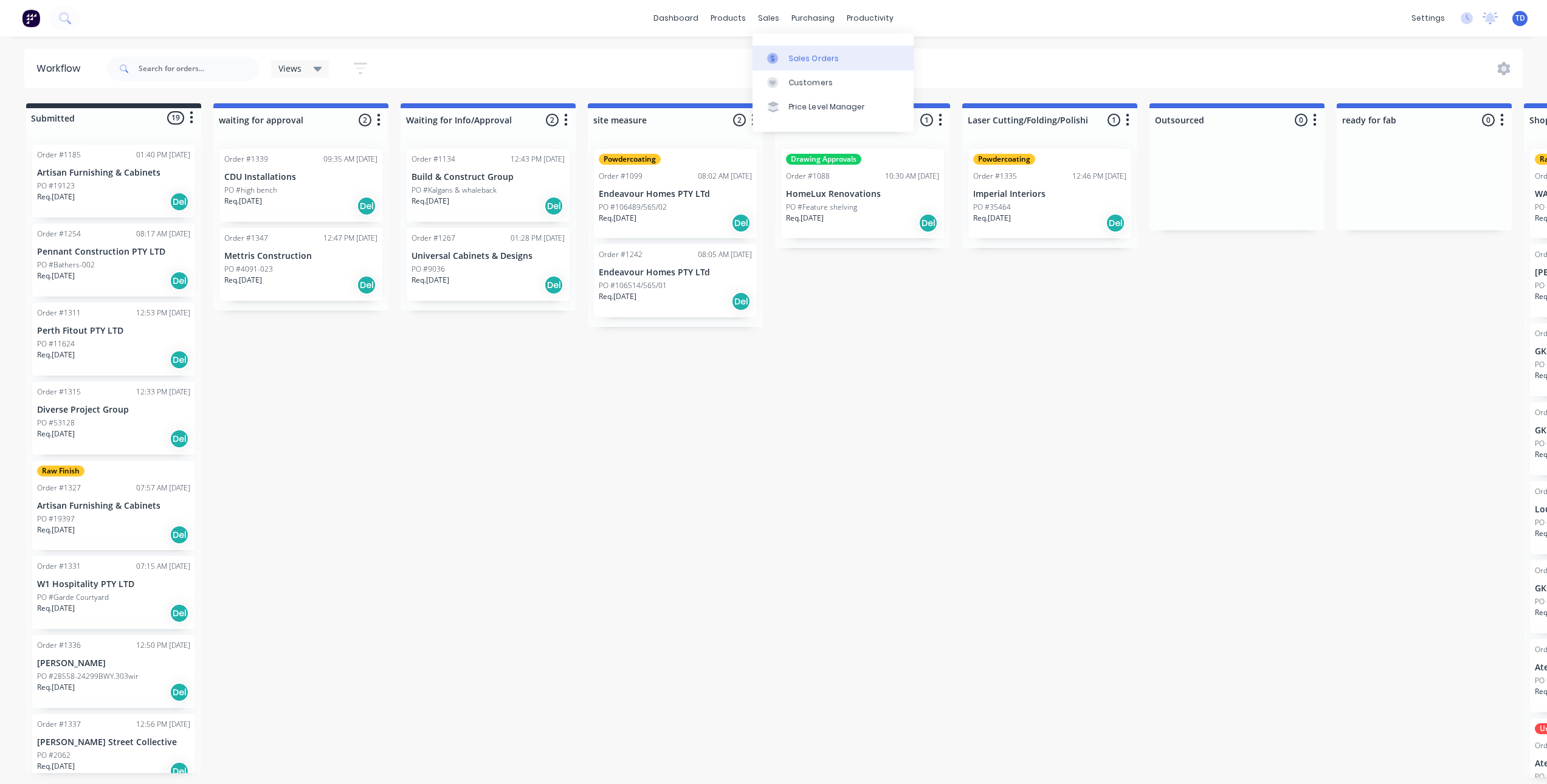
click at [781, 59] on div at bounding box center [776, 58] width 18 height 11
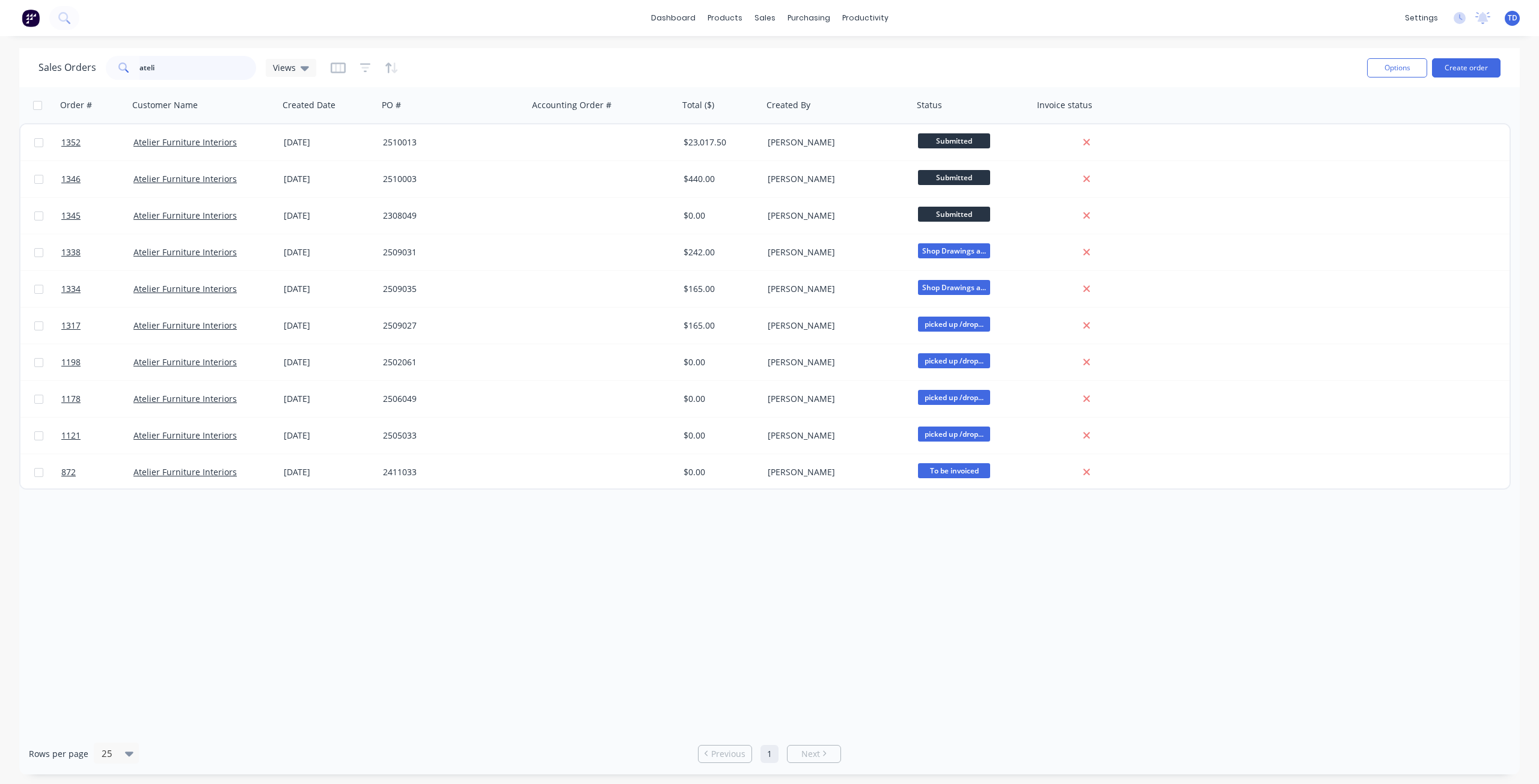
drag, startPoint x: 160, startPoint y: 71, endPoint x: -58, endPoint y: 64, distance: 218.1
click at [0, 64] on html "dashboard products sales purchasing productivity dashboard products Product Cat…" at bounding box center [770, 392] width 1539 height 784
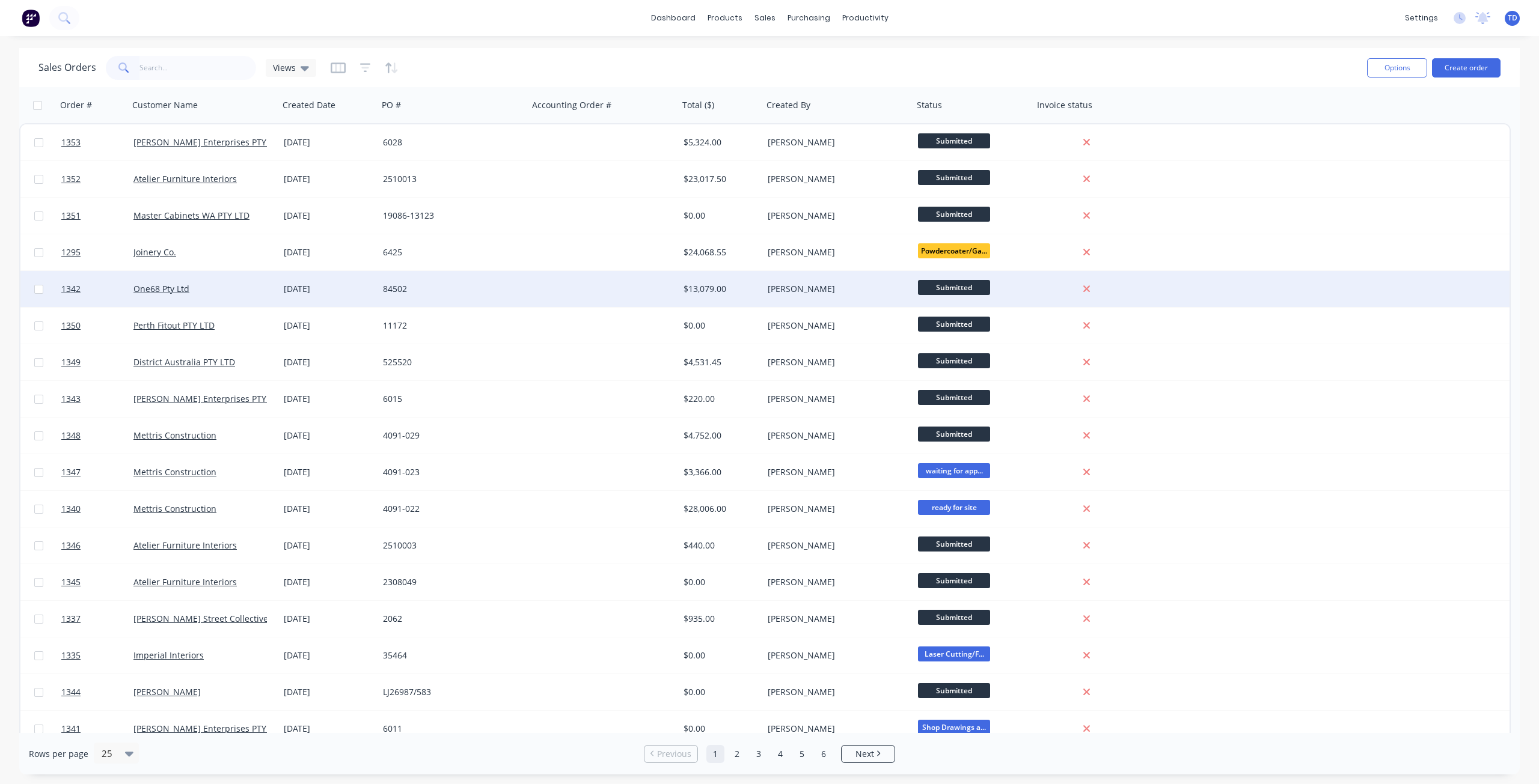
click at [323, 292] on div "[DATE]" at bounding box center [328, 289] width 89 height 12
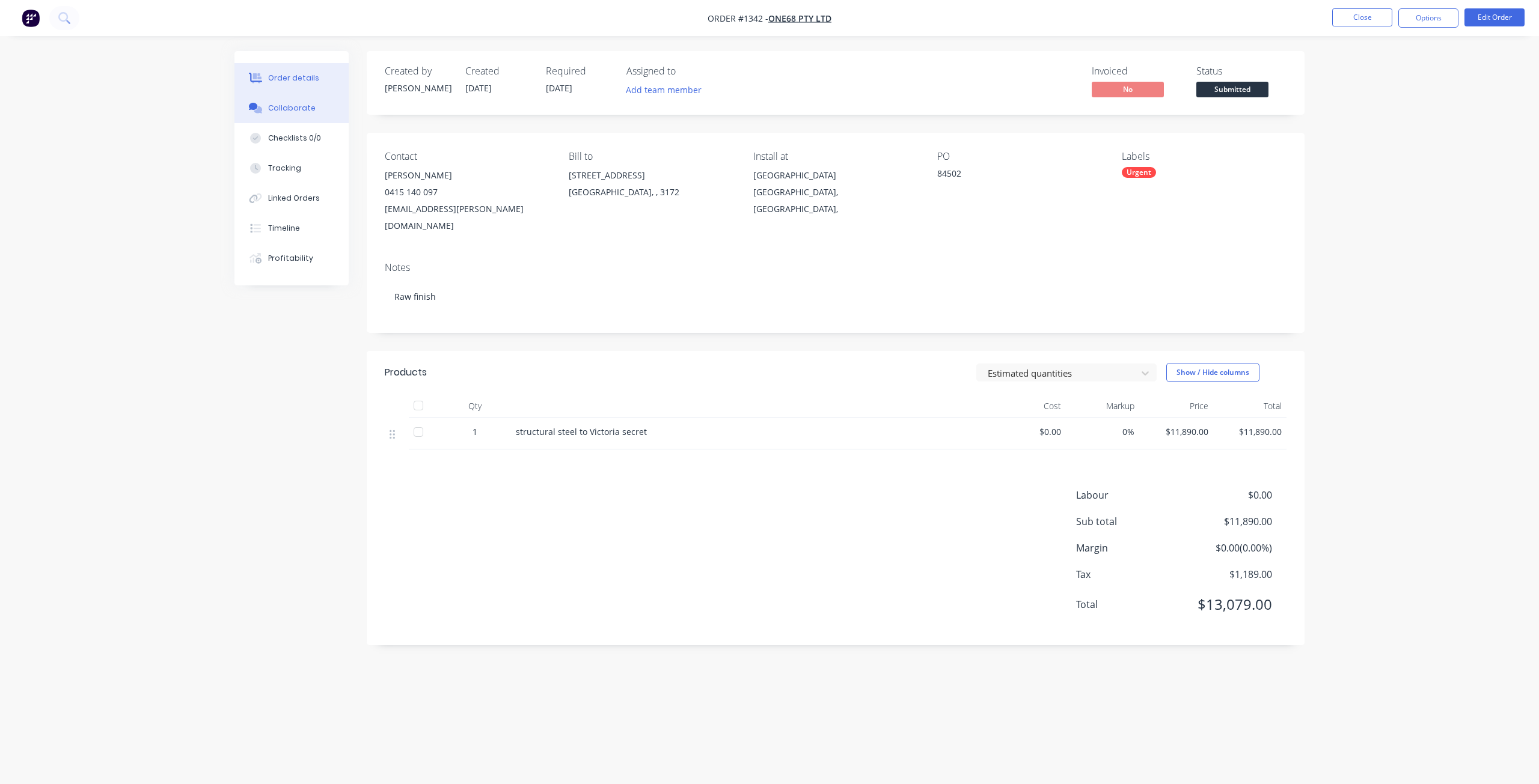
click at [301, 112] on div "Collaborate" at bounding box center [292, 108] width 48 height 11
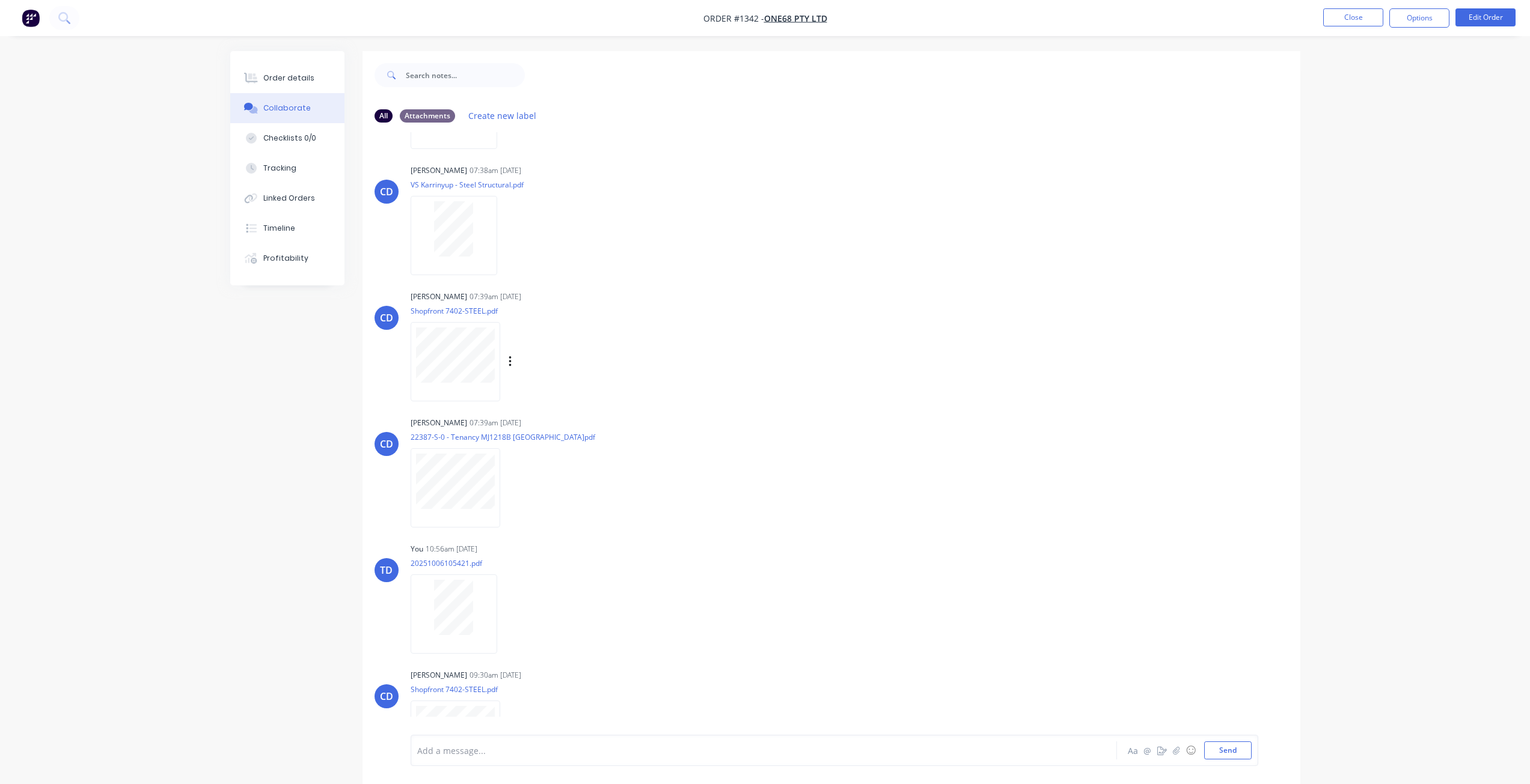
scroll to position [117, 0]
